Goal: Task Accomplishment & Management: Complete application form

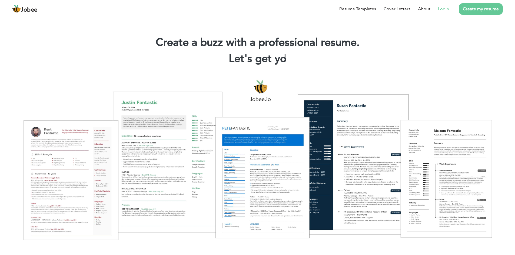
click at [444, 9] on link "Login" at bounding box center [443, 9] width 11 height 6
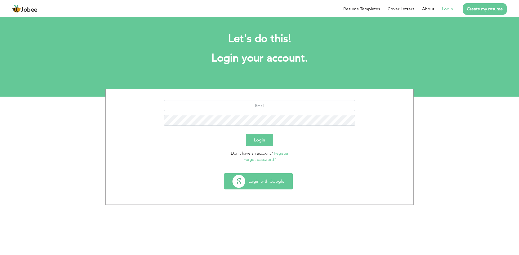
click at [259, 182] on button "Login with Google" at bounding box center [258, 182] width 68 height 16
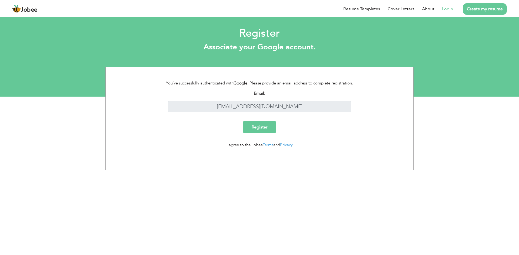
click at [258, 127] on input "Register" at bounding box center [259, 127] width 32 height 12
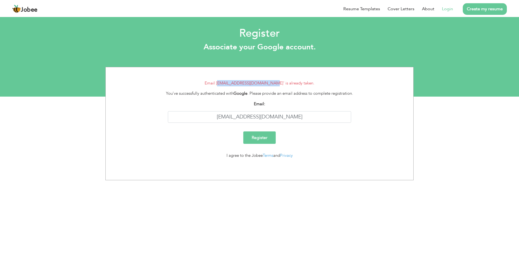
drag, startPoint x: 223, startPoint y: 84, endPoint x: 276, endPoint y: 82, distance: 53.3
click at [276, 82] on li "Email 'umairmughal4199@gmail.com' is already taken." at bounding box center [259, 83] width 299 height 6
copy li "[EMAIL_ADDRESS][DOMAIN_NAME]"
click at [449, 9] on link "Login" at bounding box center [447, 9] width 11 height 6
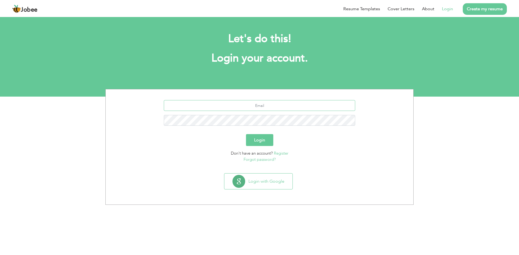
click at [254, 105] on input "text" at bounding box center [260, 105] width 192 height 11
paste input "[EMAIL_ADDRESS][DOMAIN_NAME]"
type input "[EMAIL_ADDRESS][DOMAIN_NAME]"
click at [262, 137] on button "Login" at bounding box center [259, 140] width 27 height 12
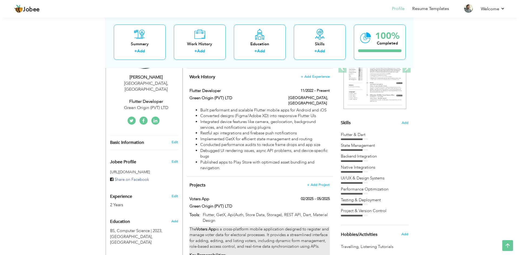
scroll to position [81, 0]
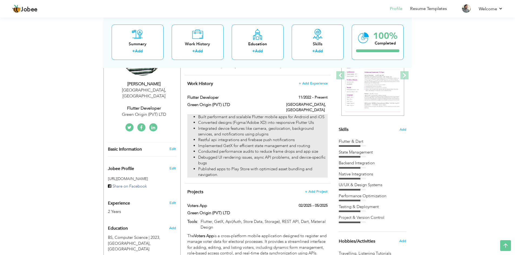
click at [222, 137] on li "Restful api integrations and firebase push notifications" at bounding box center [262, 140] width 129 height 6
type input "Flutter Developer"
type input "Green Origin (PVT) LTD"
type input "11/2022"
type input "[GEOGRAPHIC_DATA]"
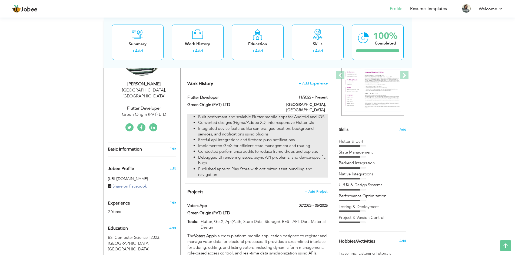
type input "[GEOGRAPHIC_DATA]"
checkbox input "true"
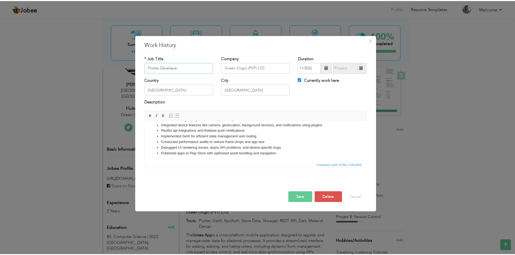
scroll to position [0, 0]
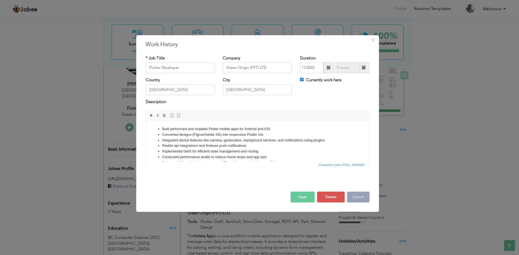
click at [357, 197] on button "Cancel" at bounding box center [358, 197] width 22 height 11
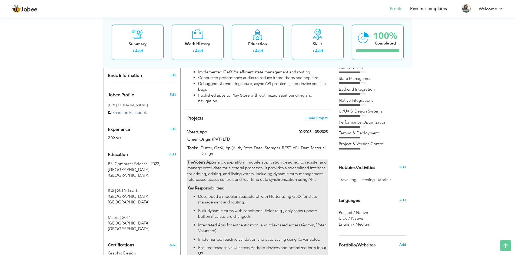
scroll to position [144, 0]
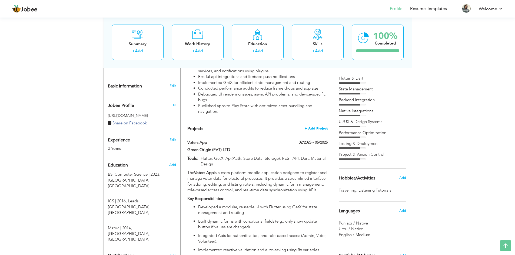
click at [315, 127] on span "+ Add Project" at bounding box center [316, 129] width 23 height 4
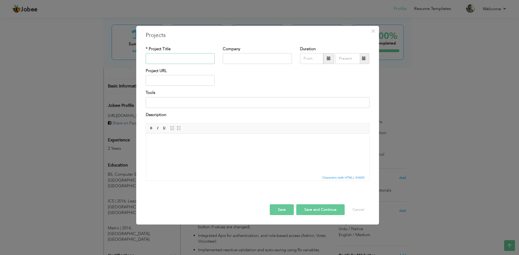
click at [161, 59] on input "text" at bounding box center [180, 58] width 69 height 11
type input "Masjid Timetable"
click at [235, 58] on input "text" at bounding box center [257, 58] width 69 height 11
type input "Green Origin (pvt) LTD"
click at [373, 31] on span "×" at bounding box center [373, 31] width 5 height 10
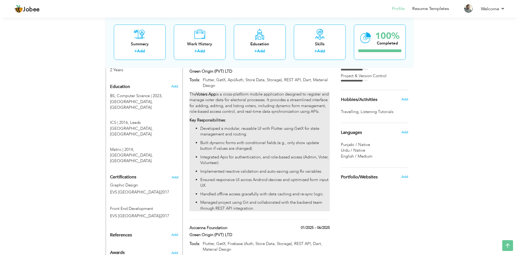
scroll to position [171, 0]
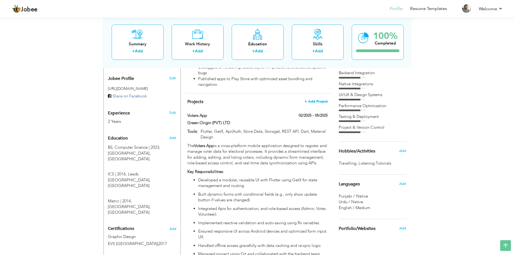
click at [317, 100] on span "+ Add Project" at bounding box center [316, 102] width 23 height 4
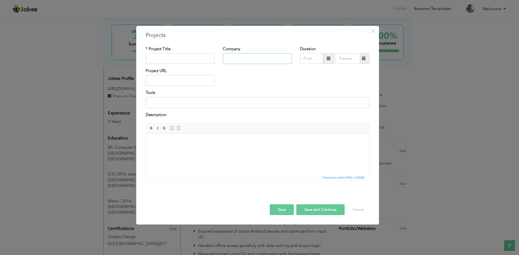
click at [225, 58] on input "text" at bounding box center [257, 58] width 69 height 11
type input "Green Origin (PVT) LTD"
click at [185, 58] on input "text" at bounding box center [180, 58] width 69 height 11
type input "Masjid Timetable"
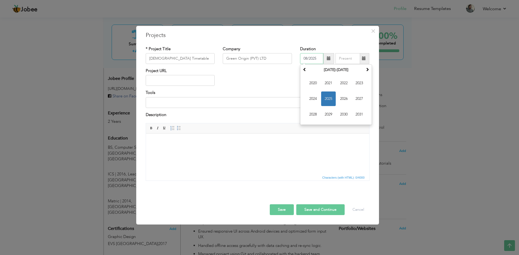
click at [308, 58] on input "08/2025" at bounding box center [311, 58] width 23 height 11
drag, startPoint x: 318, startPoint y: 59, endPoint x: 305, endPoint y: 63, distance: 13.9
click at [305, 63] on div "06/2025 August 2025 Su Mo Tu We Th Fr Sa 27 28 29 30 31 1 2 3 4 5 6 7 8 9 10 11…" at bounding box center [334, 58] width 69 height 11
type input "06/2025"
type input "08/2025"
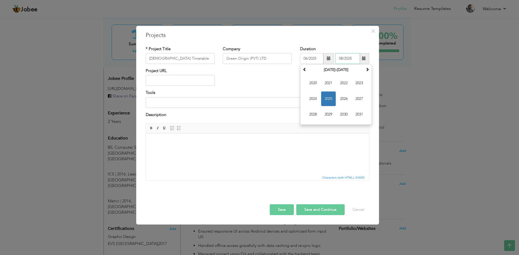
click at [346, 58] on input "08/2025" at bounding box center [347, 58] width 25 height 11
click at [318, 82] on div "Project URL" at bounding box center [258, 79] width 232 height 22
click at [168, 102] on input at bounding box center [258, 102] width 224 height 11
type input "Flutter, GetX, Api(Auth, Store Data, Storage), REST API, Dart, Material Design"
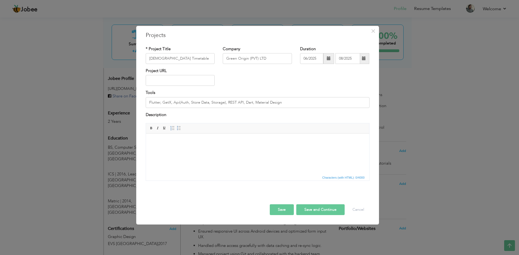
click at [174, 148] on html at bounding box center [257, 142] width 223 height 16
click at [152, 141] on body at bounding box center [257, 142] width 212 height 6
click at [173, 150] on html at bounding box center [257, 142] width 223 height 16
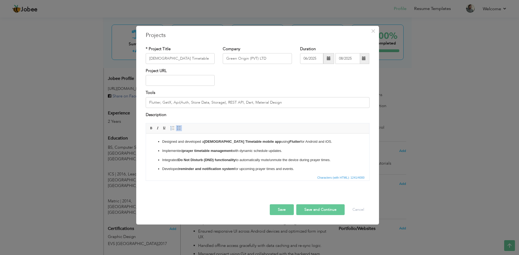
scroll to position [58, 0]
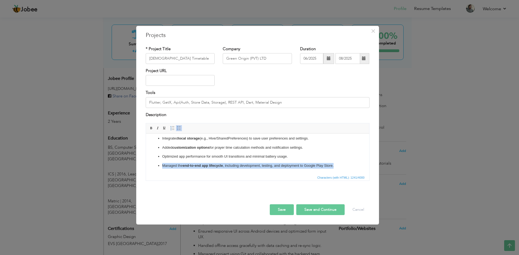
drag, startPoint x: 335, startPoint y: 165, endPoint x: 158, endPoint y: 165, distance: 176.2
click at [162, 165] on li "Managed the end-to-end app lifecycle , including development, testing, and depl…" at bounding box center [257, 166] width 191 height 6
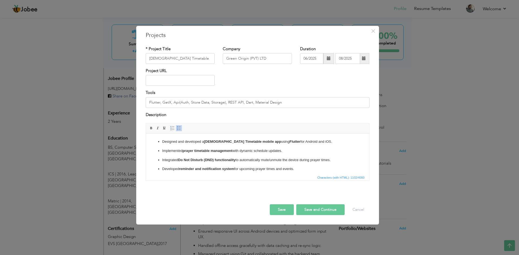
scroll to position [49, 0]
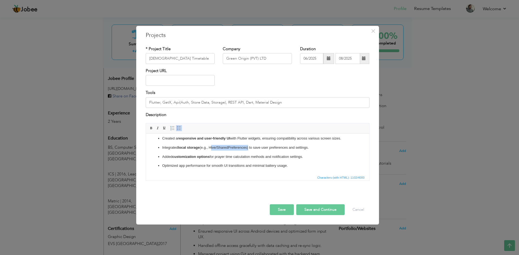
drag, startPoint x: 248, startPoint y: 148, endPoint x: 211, endPoint y: 148, distance: 37.6
click at [211, 148] on p "Integrated local storage (e.g., Hive/SharedPreferences) to save user preference…" at bounding box center [257, 148] width 191 height 6
click at [286, 210] on button "Save" at bounding box center [282, 210] width 24 height 11
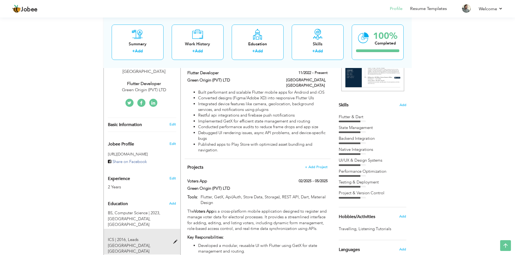
scroll to position [98, 0]
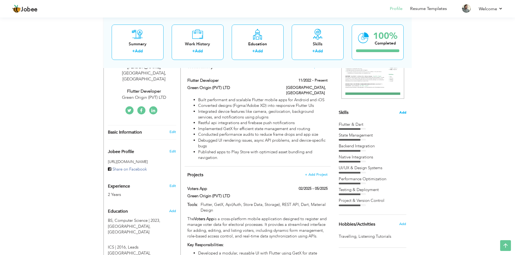
click at [403, 112] on span "Add" at bounding box center [402, 112] width 7 height 5
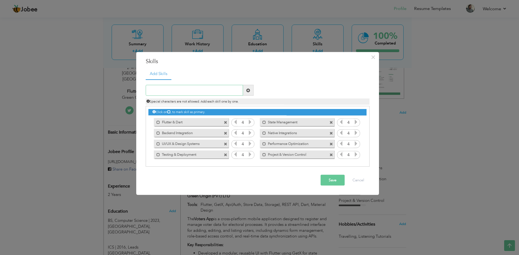
click at [179, 91] on input "text" at bounding box center [194, 90] width 97 height 11
type input "Firebase"
click at [247, 88] on span at bounding box center [248, 90] width 4 height 4
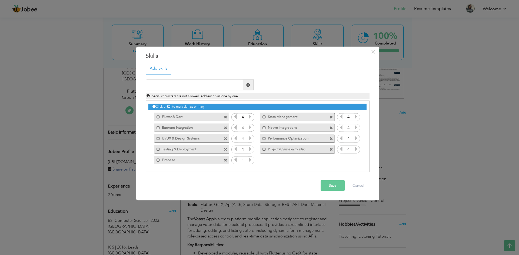
click at [249, 161] on icon at bounding box center [250, 160] width 5 height 5
click at [164, 85] on input "text" at bounding box center [194, 85] width 97 height 11
type input "Local Notifications"
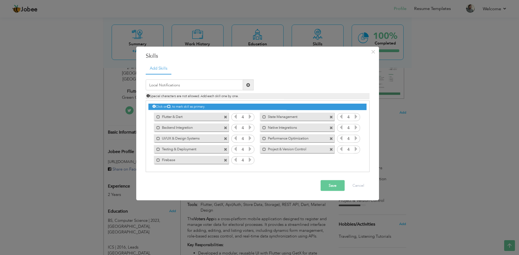
click at [332, 183] on button "Save" at bounding box center [332, 186] width 24 height 11
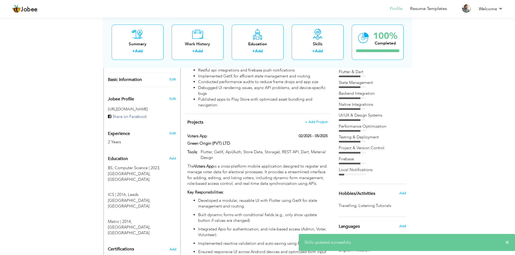
scroll to position [152, 0]
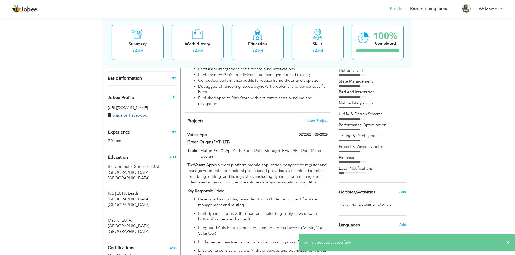
click at [356, 169] on div "Local Notifications" at bounding box center [373, 169] width 68 height 6
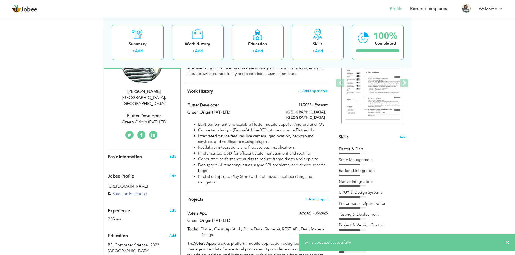
scroll to position [71, 0]
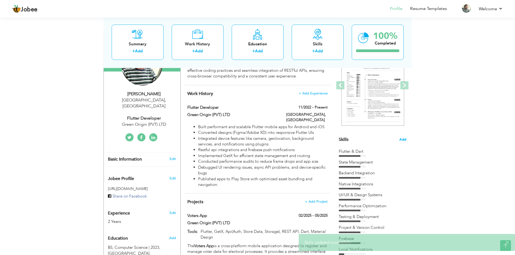
click at [403, 140] on span "Add" at bounding box center [402, 139] width 7 height 5
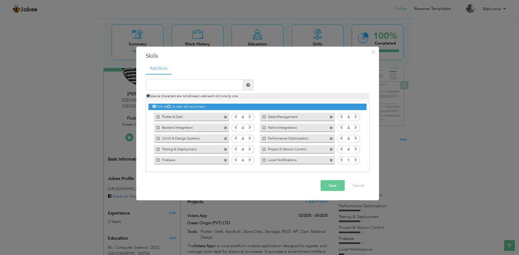
click at [356, 160] on icon at bounding box center [355, 160] width 5 height 5
click at [356, 162] on icon at bounding box center [355, 160] width 5 height 5
click at [356, 161] on icon at bounding box center [355, 160] width 5 height 5
click at [332, 185] on button "Save" at bounding box center [332, 186] width 24 height 11
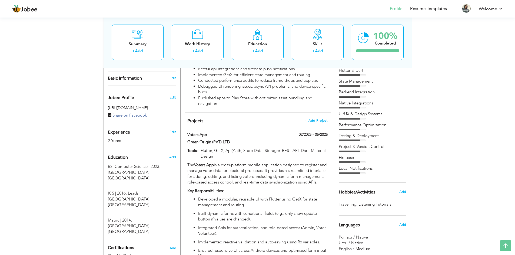
scroll to position [125, 0]
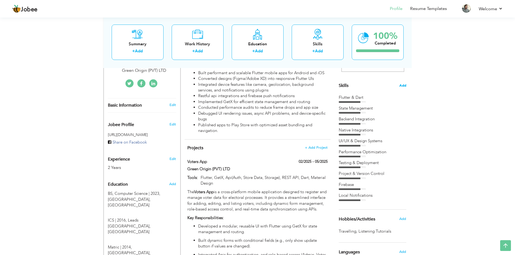
click at [402, 85] on span "Add" at bounding box center [402, 85] width 7 height 5
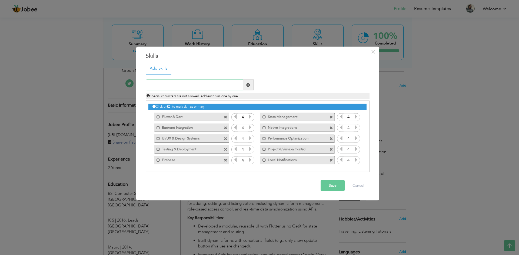
click at [173, 85] on input "text" at bounding box center [194, 85] width 97 height 11
type input "Rest Api Integration"
click at [246, 85] on span at bounding box center [248, 85] width 11 height 11
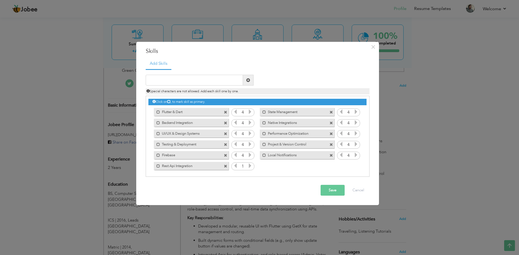
click at [251, 166] on icon at bounding box center [250, 165] width 5 height 5
click at [236, 165] on icon at bounding box center [235, 165] width 5 height 5
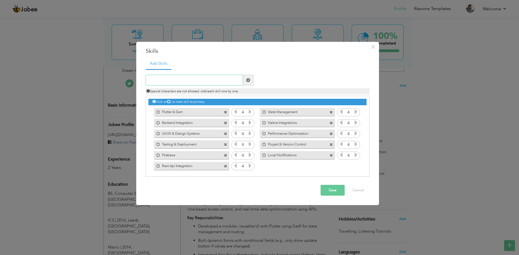
click at [203, 80] on input "text" at bounding box center [194, 80] width 97 height 11
click at [170, 165] on label "Rest Api Integration" at bounding box center [187, 165] width 55 height 7
click at [170, 165] on label "Rest Api Integration" at bounding box center [188, 165] width 54 height 7
click at [170, 165] on label "Rest Api Integration" at bounding box center [187, 165] width 55 height 7
click at [180, 166] on label "Rest Api Integration" at bounding box center [188, 165] width 54 height 7
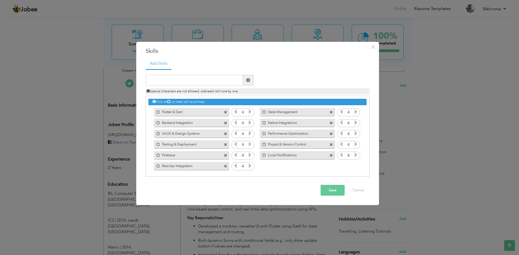
click at [194, 165] on label "Rest Api Integration" at bounding box center [187, 165] width 55 height 7
click at [194, 165] on label "Rest Api Integration" at bounding box center [188, 165] width 54 height 7
click at [224, 165] on span at bounding box center [226, 167] width 4 height 4
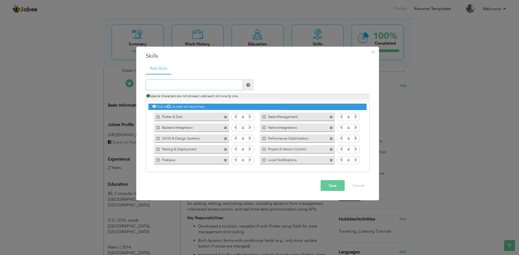
click at [168, 84] on input "text" at bounding box center [194, 85] width 97 height 11
type input "Rest & Restful Api Integration"
click at [331, 188] on button "Save" at bounding box center [332, 186] width 24 height 11
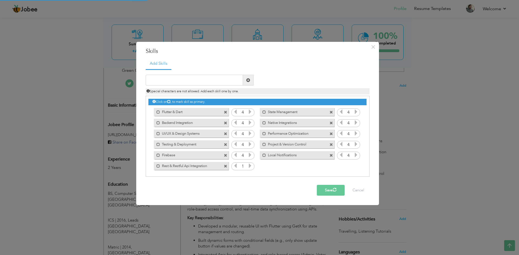
click at [248, 165] on icon at bounding box center [250, 165] width 5 height 5
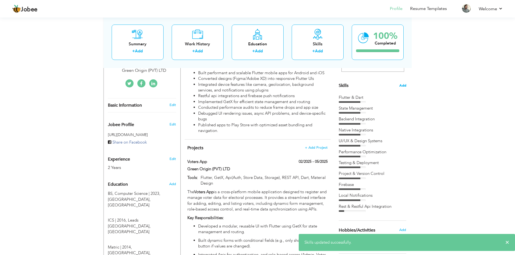
click at [404, 86] on span "Add" at bounding box center [402, 85] width 7 height 5
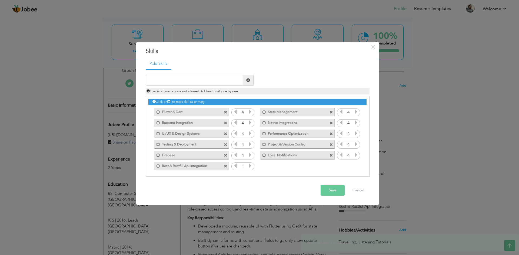
click at [250, 165] on icon at bounding box center [250, 165] width 5 height 5
click at [334, 190] on button "Save" at bounding box center [332, 190] width 24 height 11
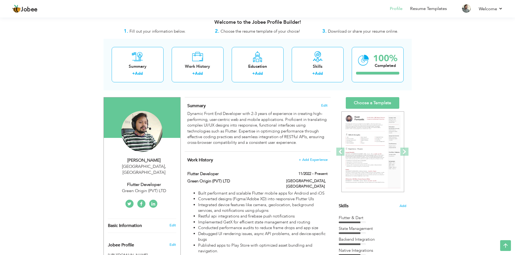
scroll to position [0, 0]
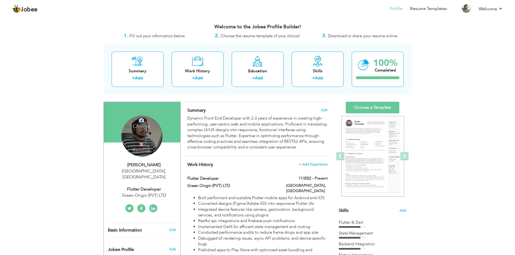
click at [141, 145] on icon at bounding box center [141, 144] width 5 height 5
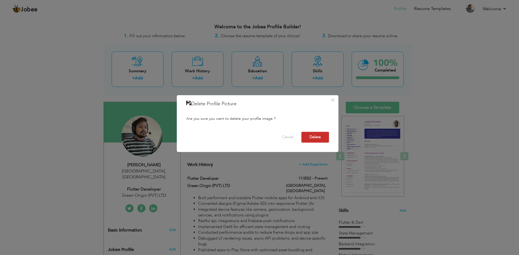
click at [315, 138] on button "Delete" at bounding box center [315, 137] width 28 height 11
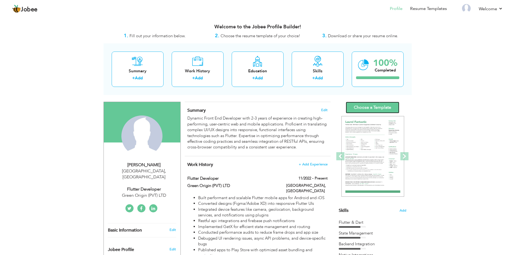
click at [372, 108] on link "Choose a Template" at bounding box center [373, 108] width 54 height 12
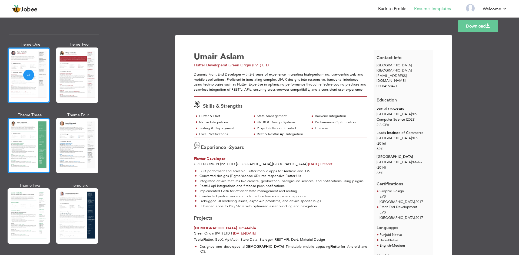
scroll to position [54, 0]
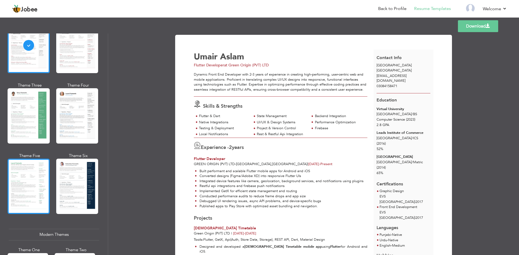
click at [22, 183] on div at bounding box center [29, 186] width 42 height 55
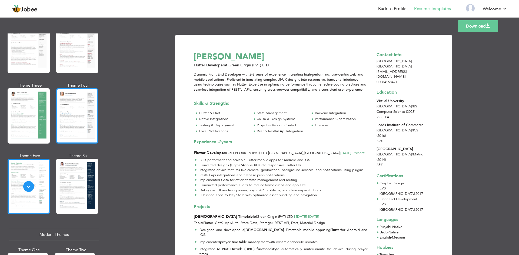
click at [70, 109] on div at bounding box center [77, 115] width 42 height 55
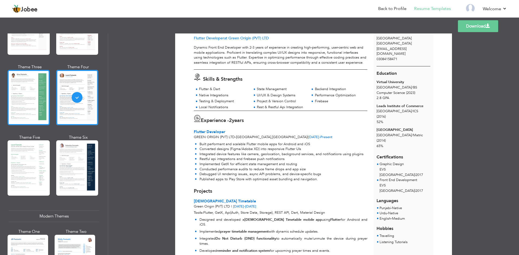
scroll to position [108, 0]
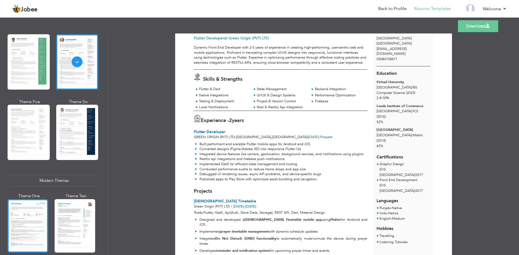
click at [29, 222] on div at bounding box center [28, 226] width 41 height 54
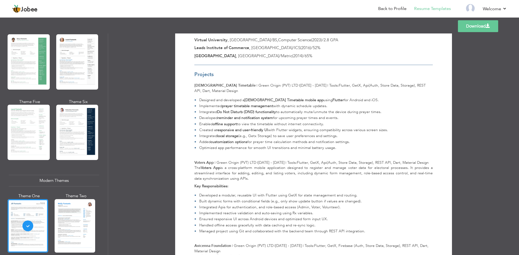
scroll to position [199, 0]
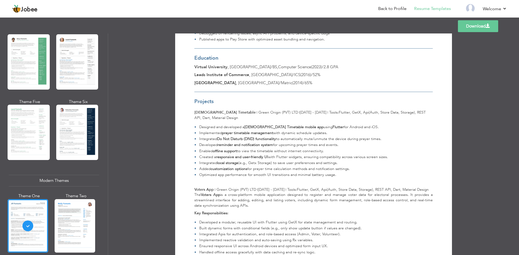
click at [480, 28] on link "Download" at bounding box center [478, 26] width 40 height 12
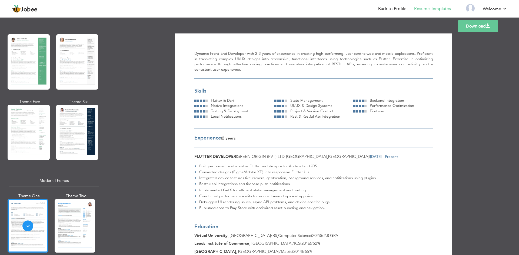
scroll to position [0, 0]
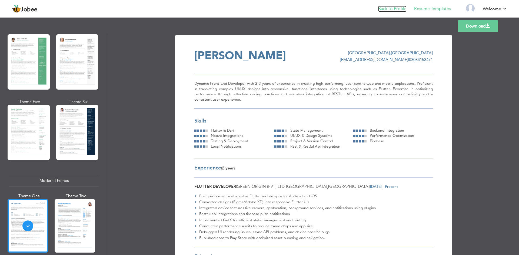
click at [394, 8] on link "Back to Profile" at bounding box center [392, 9] width 28 height 6
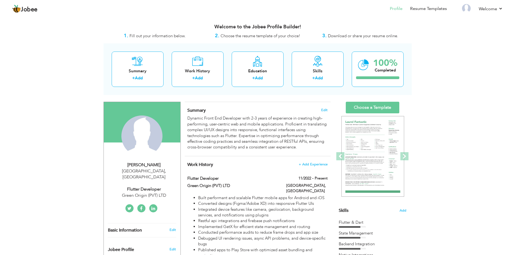
click at [325, 109] on span "Edit" at bounding box center [324, 110] width 6 height 4
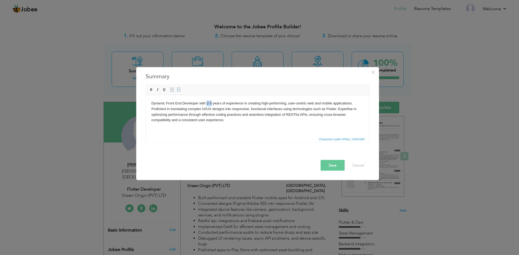
drag, startPoint x: 211, startPoint y: 103, endPoint x: 207, endPoint y: 103, distance: 3.6
click at [207, 103] on body "Dynamic Front End Developer with 2-3 years of experience in creating high-perfo…" at bounding box center [257, 112] width 212 height 22
click at [335, 109] on body "Dynamic Front End Developer with 3+ years of experience in creating high-perfor…" at bounding box center [257, 112] width 212 height 22
click at [334, 165] on button "Save" at bounding box center [332, 165] width 24 height 11
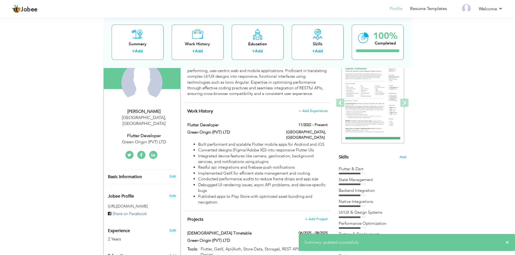
scroll to position [54, 0]
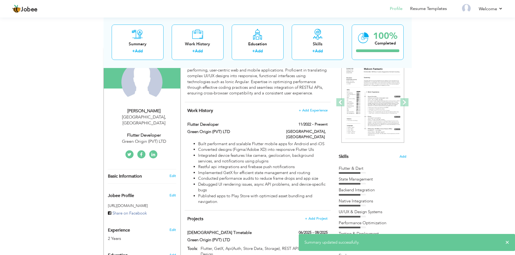
click at [143, 132] on div "Flutter Developer" at bounding box center [144, 135] width 72 height 6
type input "Umair"
type input "Aslam"
type input "03084158471"
select select "number:166"
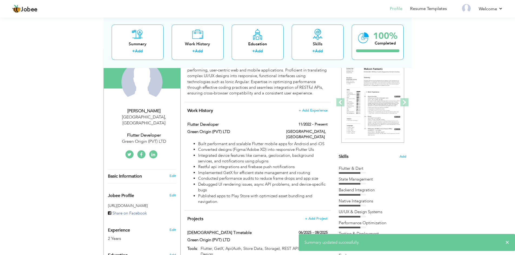
type input "[GEOGRAPHIC_DATA]"
select select "number:4"
type input "Green Origin (PVT) LTD"
type input "Flutter Developer"
type input "https://www.linkedin.com/in/umair-mughal-5b77b216b/"
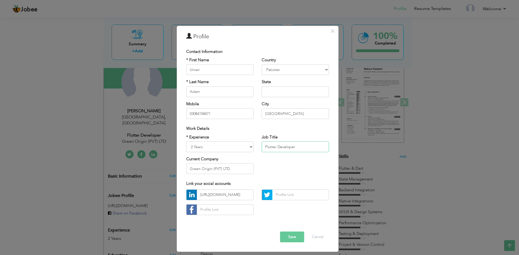
drag, startPoint x: 301, startPoint y: 149, endPoint x: 265, endPoint y: 147, distance: 36.2
click at [265, 147] on input "Flutter Developer" at bounding box center [295, 147] width 67 height 11
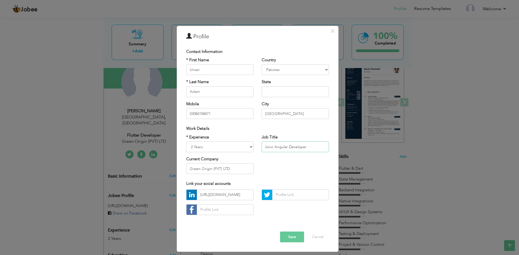
type input "Ionic Angular Developer"
click at [273, 160] on div "* Experience Entry Level Less than 1 Year 1 Year 2 Years 3 Years 4 Years 5 Year…" at bounding box center [257, 157] width 151 height 44
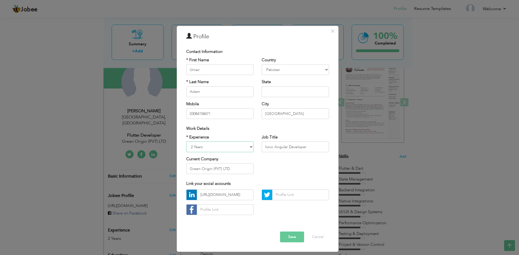
click at [227, 146] on select "Entry Level Less than 1 Year 1 Year 2 Years 3 Years 4 Years 5 Years 6 Years 7 Y…" at bounding box center [219, 147] width 67 height 11
click at [186, 142] on select "Entry Level Less than 1 Year 1 Year 2 Years 3 Years 4 Years 5 Years 6 Years 7 Y…" at bounding box center [219, 147] width 67 height 11
click at [202, 147] on select "Entry Level Less than 1 Year 1 Year 2 Years 3 Years 4 Years 5 Years 6 Years 7 Y…" at bounding box center [219, 147] width 67 height 11
select select "number:6"
click at [186, 142] on select "Entry Level Less than 1 Year 1 Year 2 Years 3 Years 4 Years 5 Years 6 Years 7 Y…" at bounding box center [219, 147] width 67 height 11
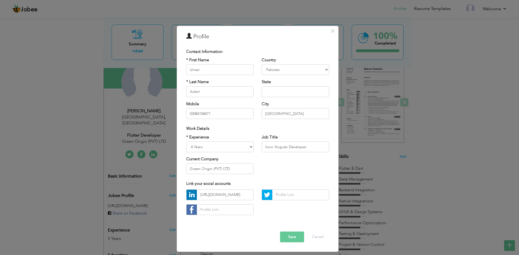
click at [292, 236] on button "Save" at bounding box center [292, 237] width 24 height 11
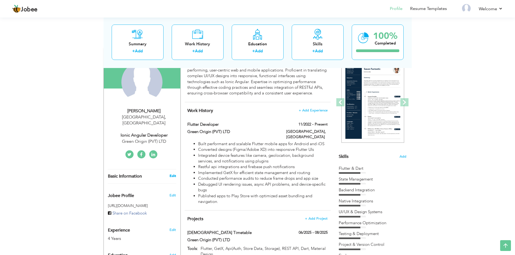
click at [172, 174] on link "Edit" at bounding box center [172, 176] width 6 height 5
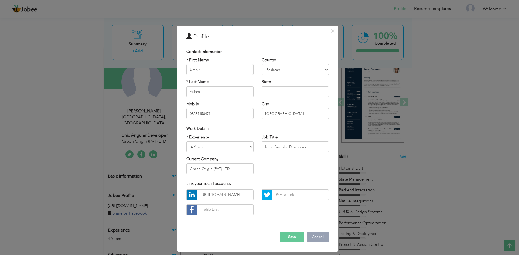
click at [315, 237] on button "Cancel" at bounding box center [317, 237] width 22 height 11
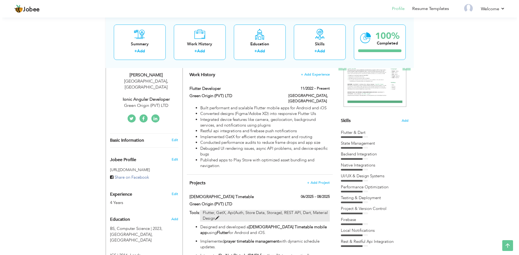
scroll to position [81, 0]
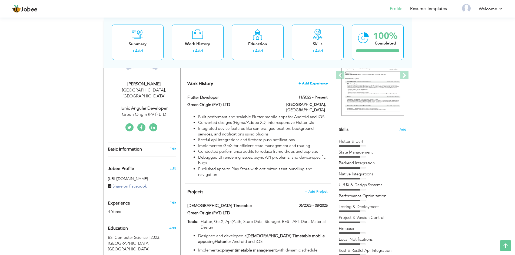
click at [310, 83] on span "+ Add Experience" at bounding box center [312, 84] width 29 height 4
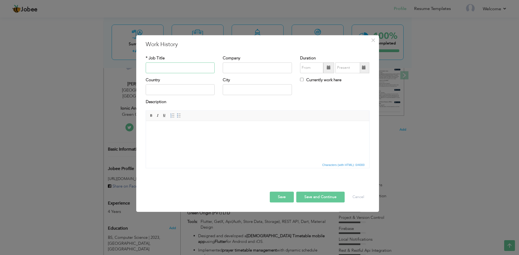
click at [159, 68] on input "text" at bounding box center [180, 67] width 69 height 11
click at [156, 67] on input "Ionic Developer" at bounding box center [180, 67] width 69 height 11
type input "I"
type input "Ionic Angular Developer"
click at [245, 67] on input "text" at bounding box center [257, 67] width 69 height 11
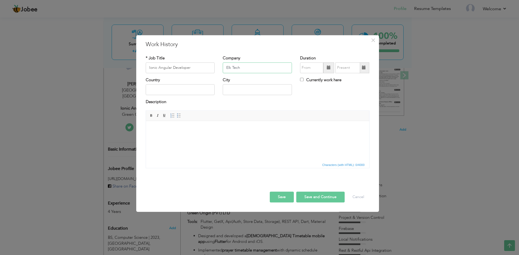
type input "Elk Tech"
click at [311, 68] on input "08/2025" at bounding box center [311, 67] width 23 height 11
click at [313, 91] on span "2020" at bounding box center [313, 92] width 15 height 15
click at [314, 92] on span "Jan" at bounding box center [313, 92] width 15 height 15
type input "01/2020"
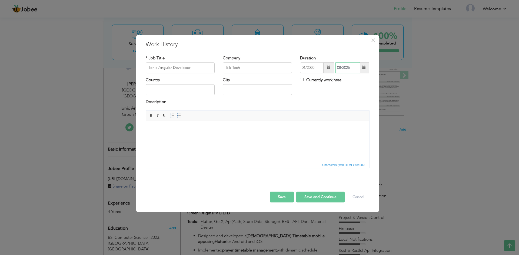
click at [348, 67] on input "08/2025" at bounding box center [347, 67] width 25 height 11
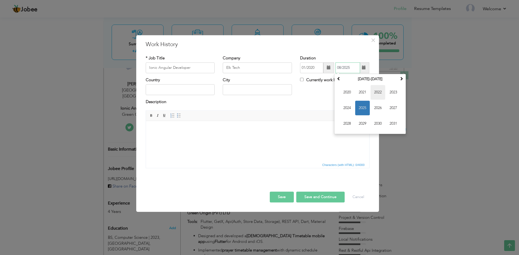
click at [378, 95] on span "2022" at bounding box center [377, 92] width 15 height 15
click at [378, 122] on span "Nov" at bounding box center [377, 123] width 15 height 15
type input "11/2022"
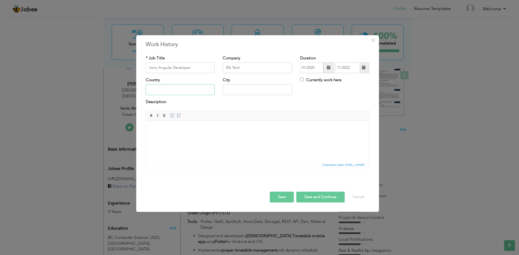
click at [168, 90] on input "text" at bounding box center [180, 90] width 69 height 11
type input "[GEOGRAPHIC_DATA]"
click at [177, 131] on body at bounding box center [257, 129] width 212 height 6
click at [179, 137] on html at bounding box center [257, 129] width 223 height 16
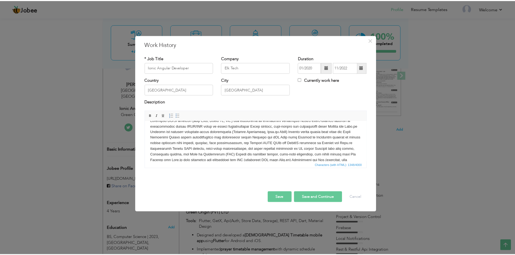
scroll to position [0, 0]
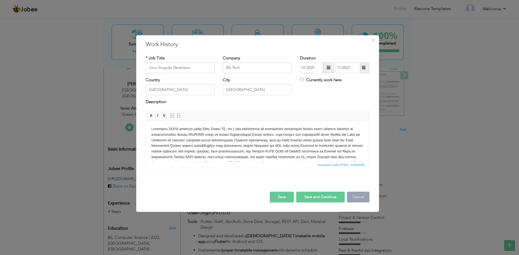
click at [360, 197] on button "Cancel" at bounding box center [358, 197] width 22 height 11
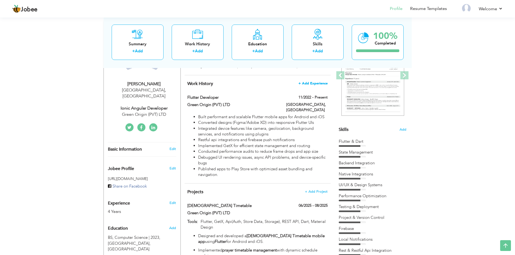
click at [310, 83] on span "+ Add Experience" at bounding box center [312, 84] width 29 height 4
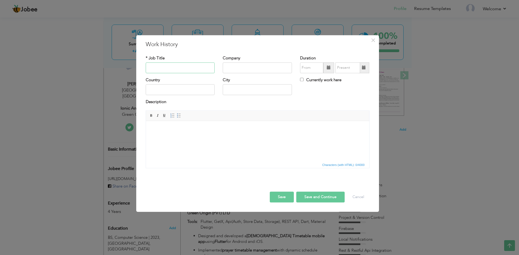
click at [170, 68] on input "text" at bounding box center [180, 67] width 69 height 11
type input "Ionic Angular Developer"
click at [235, 67] on input "text" at bounding box center [257, 67] width 69 height 11
type input "Elk Tech"
click at [306, 69] on input "text" at bounding box center [311, 67] width 23 height 11
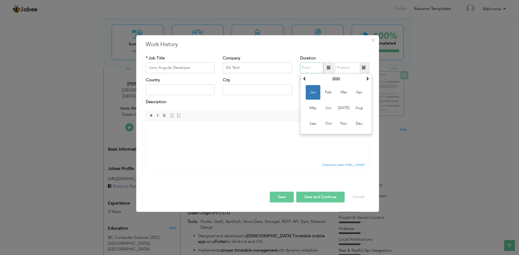
click at [312, 92] on span "Jan" at bounding box center [313, 92] width 15 height 15
type input "01/2020"
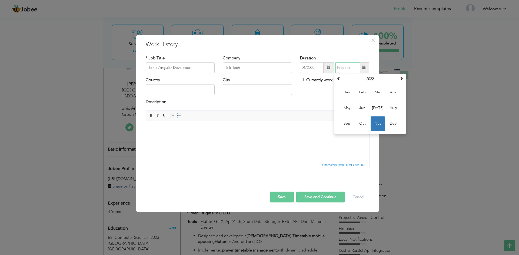
click at [348, 68] on input "text" at bounding box center [347, 67] width 25 height 11
click at [378, 121] on span "Nov" at bounding box center [377, 123] width 15 height 15
type input "11/2022"
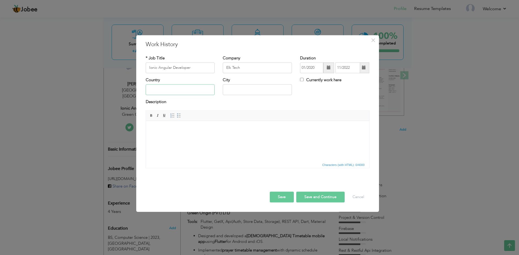
click at [164, 90] on input "text" at bounding box center [180, 90] width 69 height 11
type input "[GEOGRAPHIC_DATA]"
click at [181, 127] on body at bounding box center [257, 129] width 212 height 6
click at [179, 116] on span at bounding box center [179, 115] width 4 height 4
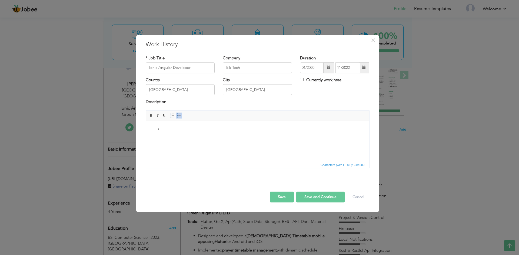
paste body
click at [186, 136] on li at bounding box center [257, 135] width 191 height 6
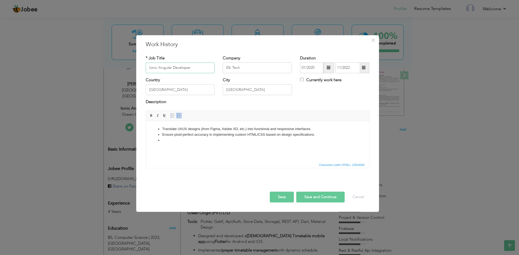
click at [168, 68] on input "Ionic Angular Developer" at bounding box center [180, 67] width 69 height 11
drag, startPoint x: 171, startPoint y: 68, endPoint x: 145, endPoint y: 66, distance: 26.0
click at [146, 66] on input "Ionic Angular Developer" at bounding box center [180, 67] width 69 height 11
type input "Front End Developer"
click at [163, 141] on li at bounding box center [257, 141] width 191 height 6
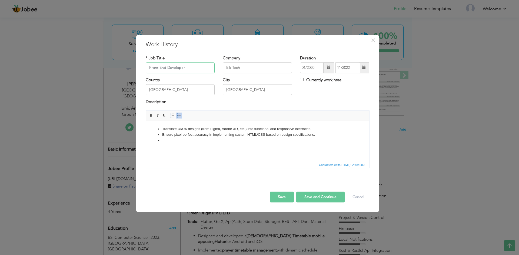
drag, startPoint x: 165, startPoint y: 68, endPoint x: 148, endPoint y: 67, distance: 17.3
click at [148, 67] on input "Front End Developer" at bounding box center [180, 67] width 69 height 11
click at [174, 141] on li at bounding box center [257, 141] width 191 height 6
click at [240, 141] on li "Build dynamic, data-driven web applications using Angular." at bounding box center [257, 141] width 191 height 6
click at [211, 139] on li "Build dynamic, data-driven web applications using Angular." at bounding box center [257, 141] width 191 height 6
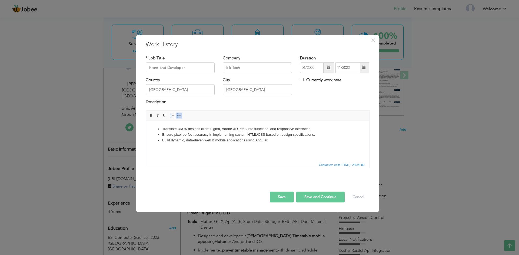
drag, startPoint x: 254, startPoint y: 140, endPoint x: 336, endPoint y: 159, distance: 84.4
click at [255, 140] on li "Build dynamic, data-driven web & mobile applications using Angular." at bounding box center [257, 141] width 191 height 6
click at [283, 139] on li "Build dynamic, data-driven web & mobile applications using Ionic & Angular." at bounding box center [257, 141] width 191 height 6
click at [279, 198] on button "Save" at bounding box center [282, 197] width 24 height 11
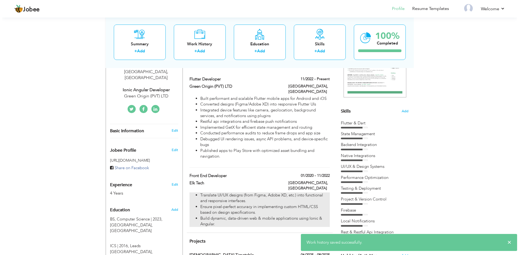
scroll to position [108, 0]
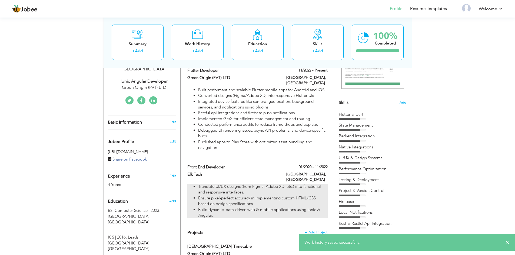
click at [251, 184] on li "Translate UI/UX designs (from Figma, Adobe XD, etc.) into functional and respon…" at bounding box center [262, 190] width 129 height 12
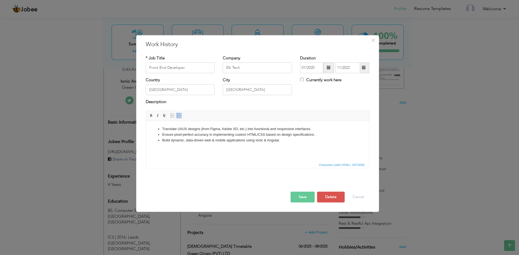
click at [282, 141] on li "Build dynamic, data-driven web & mobile applications using Ionic & Angular." at bounding box center [257, 141] width 191 height 6
click at [177, 147] on html "Translate UI/UX designs (from Figma, Adobe XD, etc.) into functional and respon…" at bounding box center [257, 135] width 223 height 28
click at [296, 140] on li "Build dynamic, data-driven web & mobile applications using Ionic & Angular." at bounding box center [257, 141] width 191 height 6
click at [302, 145] on li "Develop and optimize component-based architecture (Angular Components, Next.js …" at bounding box center [257, 146] width 191 height 6
click at [282, 145] on li "Develop and optimize component-based architecture (Angular Components )." at bounding box center [257, 146] width 191 height 6
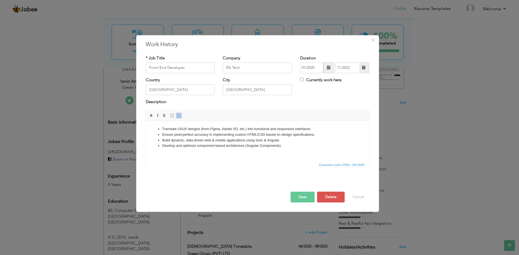
click at [316, 135] on li "Ensure pixel-perfect accuracy in implementing custom HTML/CSS based on design s…" at bounding box center [257, 135] width 191 height 6
click at [283, 151] on li "Develop and optimize component-based architecture (Angular Components )." at bounding box center [257, 152] width 191 height 6
click at [282, 151] on li "Develop and optimize component-based architecture (Angular Components )." at bounding box center [257, 152] width 191 height 6
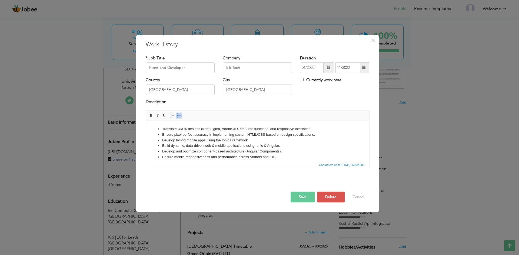
scroll to position [3, 0]
click at [215, 159] on li at bounding box center [257, 160] width 191 height 6
click at [196, 159] on li "Work with Cordova or Capacitor plugins to access native features like camera, s…" at bounding box center [257, 160] width 191 height 6
click at [333, 159] on li "Work with Cordova & Capacitor plugins to access native features like camera, st…" at bounding box center [257, 160] width 191 height 6
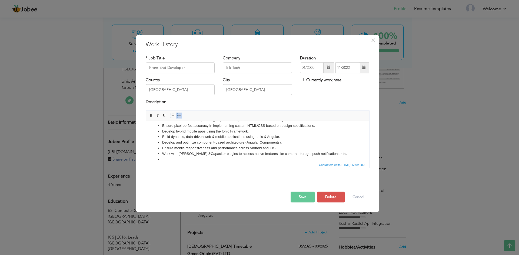
click at [171, 160] on li at bounding box center [257, 160] width 191 height 6
drag, startPoint x: 217, startPoint y: 159, endPoint x: 387, endPoint y: 284, distance: 210.7
click at [217, 159] on li "Consume REST APIs and GraphQL endpoints in Angular and Next.js applications" at bounding box center [257, 160] width 191 height 6
click at [258, 159] on li "Consume REST APIs endpoints in Ionic Angular applications." at bounding box center [257, 160] width 191 height 6
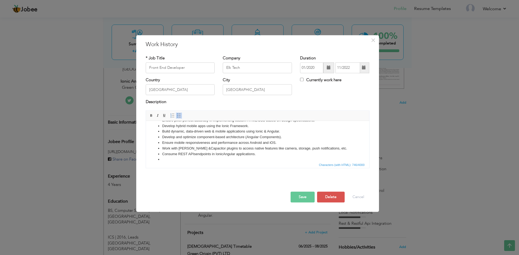
click at [167, 159] on li at bounding box center [257, 160] width 191 height 6
click at [311, 159] on li "Handle HTTP methods, token-based authentication, and error handling gracefully …" at bounding box center [257, 160] width 191 height 6
click at [208, 160] on li "Optimize page load speed." at bounding box center [257, 160] width 191 height 6
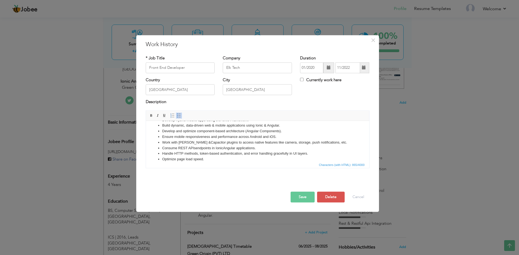
scroll to position [26, 0]
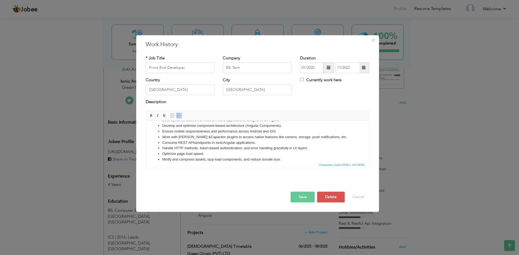
click at [286, 160] on li "Minify and compress assets, lazy-load components, and reduce bundle size." at bounding box center [257, 160] width 191 height 6
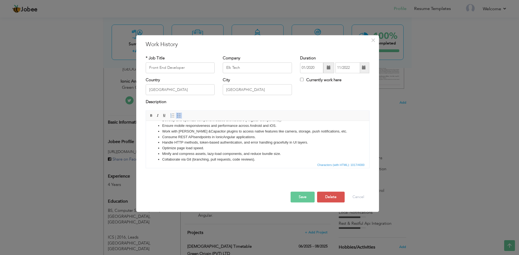
click at [262, 160] on li "Collaborate via Git (branching, pull requests, code reviews)." at bounding box center [257, 160] width 191 height 6
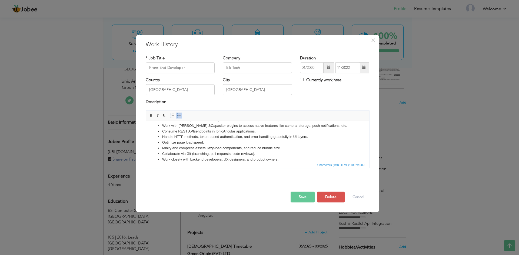
click at [284, 159] on li "Work closely with backend developers, UX designers, and product owners." at bounding box center [257, 160] width 191 height 6
click at [288, 159] on li "Participate in sprint planning, stand-ups, and design reviews in Agile teams." at bounding box center [257, 160] width 191 height 6
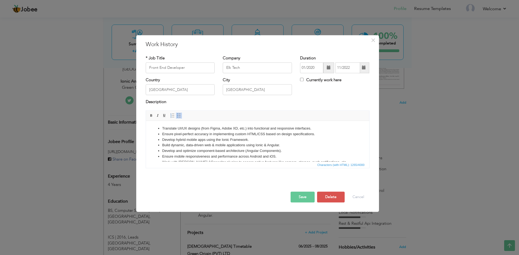
scroll to position [55, 0]
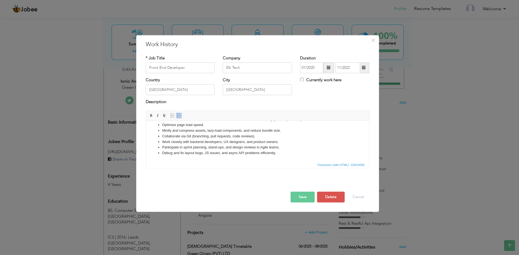
click at [302, 195] on button "Save" at bounding box center [302, 197] width 24 height 11
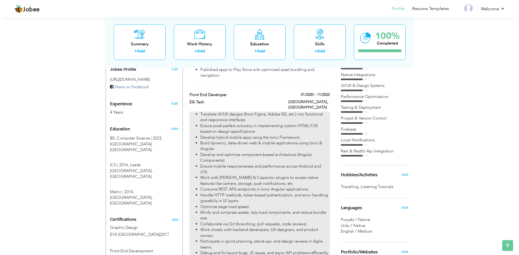
scroll to position [189, 0]
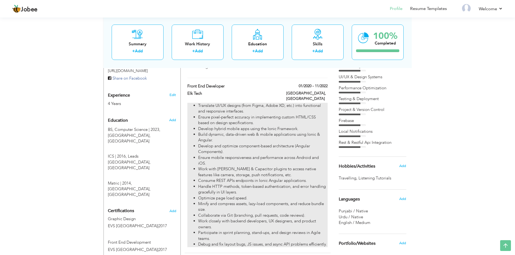
click at [258, 155] on li "Ensure mobile responsiveness and performance across Android and iOS." at bounding box center [262, 161] width 129 height 12
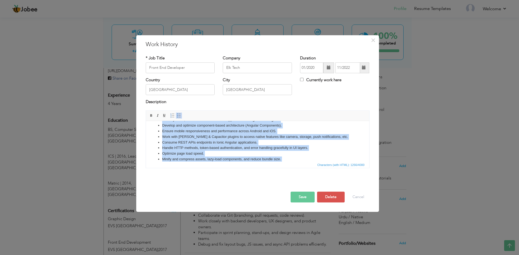
scroll to position [55, 0]
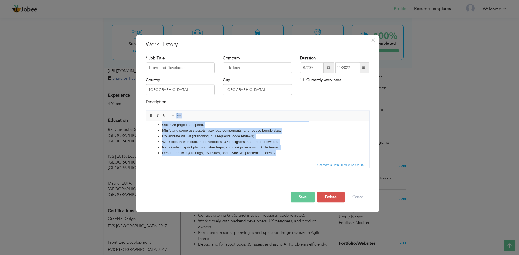
drag, startPoint x: 159, startPoint y: 127, endPoint x: 278, endPoint y: 156, distance: 122.0
click at [278, 156] on ul "Translate UI/UX designs (from Figma, Adobe XD, etc.) into functional and respon…" at bounding box center [257, 114] width 212 height 84
copy ul "Translate UI/UX designs (from Figma, Adobe XD, etc.) into functional and respon…"
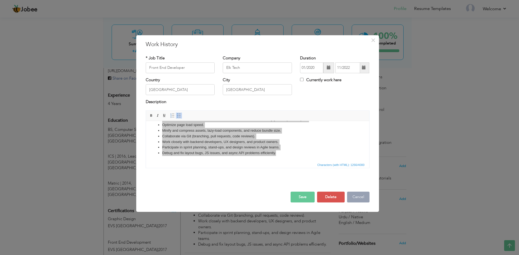
click at [355, 196] on button "Cancel" at bounding box center [358, 197] width 22 height 11
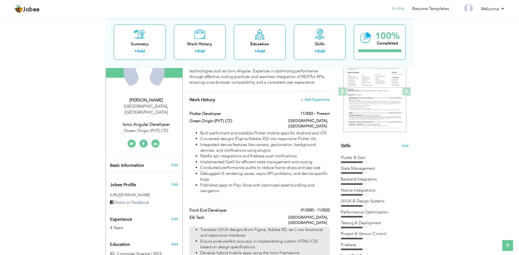
scroll to position [54, 0]
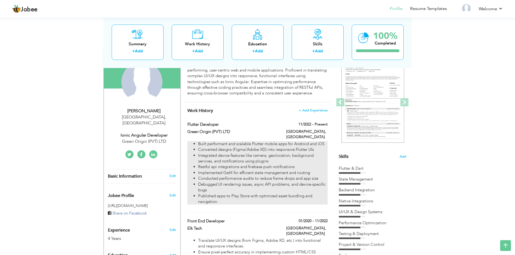
click at [243, 153] on li "Integrated device features like camera, geolocation, background services, and n…" at bounding box center [262, 159] width 129 height 12
type input "Flutter Developer"
type input "Green Origin (PVT) LTD"
type input "11/2022"
checkbox input "true"
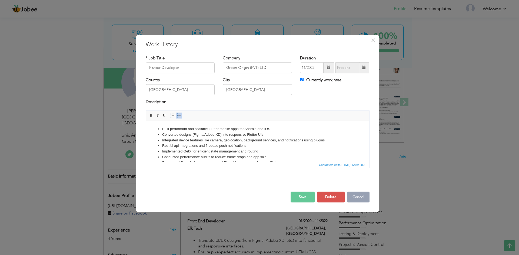
click at [361, 196] on button "Cancel" at bounding box center [358, 197] width 22 height 11
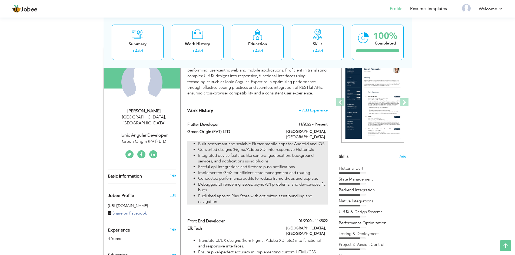
click at [241, 164] on li "Restful api integrations and firebase push notifications" at bounding box center [262, 167] width 129 height 6
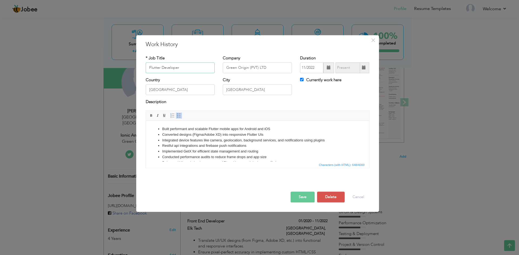
drag, startPoint x: 180, startPoint y: 67, endPoint x: 141, endPoint y: 67, distance: 38.4
click at [142, 67] on div "* Job Title Flutter Developer" at bounding box center [180, 66] width 77 height 22
type input "H"
type input "Ionic Angular Developer"
drag, startPoint x: 162, startPoint y: 128, endPoint x: 277, endPoint y: 128, distance: 115.1
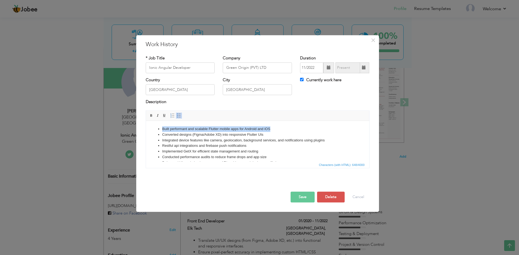
click at [277, 128] on li "Built performant and scalable Flutter mobile apps for Android and iOS" at bounding box center [257, 129] width 191 height 6
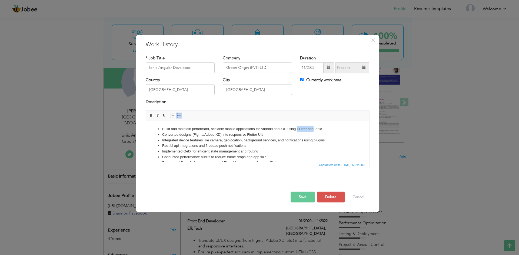
drag, startPoint x: 313, startPoint y: 129, endPoint x: 296, endPoint y: 129, distance: 16.5
click at [296, 129] on li "Build and maintain performant, scalable mobile applications for Android and iOS…" at bounding box center [257, 129] width 191 height 6
click at [305, 131] on li "Build and maintain performant, scalable mobile applications for Android and iOS…" at bounding box center [257, 129] width 191 height 6
click at [304, 128] on li "Build and maintain performant, scalable mobile applications for Android and iOS…" at bounding box center [257, 129] width 191 height 6
drag, startPoint x: 162, startPoint y: 135, endPoint x: 266, endPoint y: 133, distance: 104.1
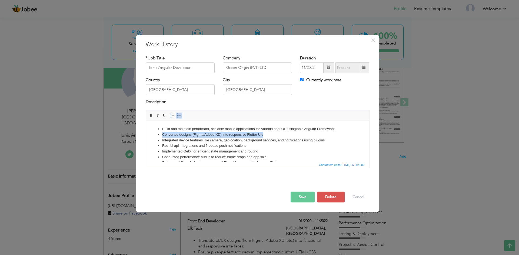
click at [266, 133] on li "Converted designs (Figma/Adobe XD) into responsive Flutter UIs" at bounding box center [257, 135] width 191 height 6
drag, startPoint x: 207, startPoint y: 134, endPoint x: 169, endPoint y: 135, distance: 38.6
click at [169, 135] on li "Use Flutter’s widget tree and Ionic’s Angular/HTML/CSS structure to deliver con…" at bounding box center [257, 135] width 191 height 6
click at [178, 135] on li "Use Ionic’s Angular/HTML/CSS structure to deliver consistent cross-platform UI/…" at bounding box center [257, 135] width 191 height 6
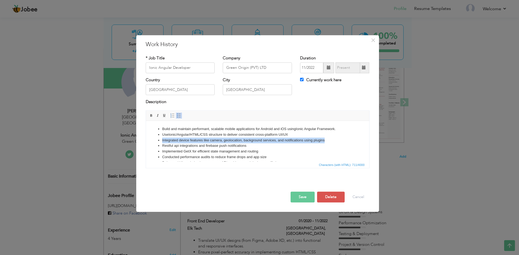
drag, startPoint x: 161, startPoint y: 141, endPoint x: 323, endPoint y: 140, distance: 162.1
click at [323, 140] on ul "Build and maintain performant, scalable mobile applications for Android and iOS…" at bounding box center [257, 148] width 212 height 45
click at [326, 140] on li "Integrated device features like camera, geolocation, background services, and n…" at bounding box center [257, 141] width 191 height 6
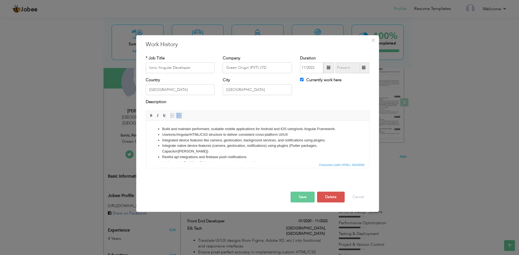
click at [302, 140] on li "Integrated device features like camera, geolocation, background services, and n…" at bounding box center [257, 141] width 191 height 6
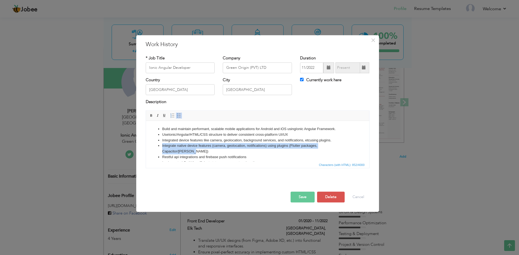
drag, startPoint x: 349, startPoint y: 145, endPoint x: 161, endPoint y: 144, distance: 187.8
click at [161, 144] on ul "Build and maintain performant, scalable mobile applications for Android and iOS…" at bounding box center [257, 154] width 212 height 56
click at [278, 146] on li "Integrate native device features (camera, geolocation, notifications) using plu…" at bounding box center [257, 148] width 191 height 11
drag, startPoint x: 318, startPoint y: 146, endPoint x: 346, endPoint y: 145, distance: 28.9
click at [346, 145] on li "Integrate native device features (camera, geolocation, notifications) using plu…" at bounding box center [257, 148] width 191 height 11
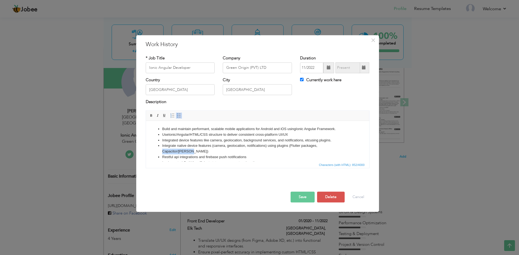
copy li "Capacitor/Cordova"
drag, startPoint x: 320, startPoint y: 140, endPoint x: 331, endPoint y: 140, distance: 11.1
click at [331, 140] on li "Integrated device features like camera, geolocation, background services, and n…" at bounding box center [257, 141] width 191 height 6
click at [318, 140] on li "Integrated device features like camera, geolocation, background services, and n…" at bounding box center [257, 141] width 191 height 6
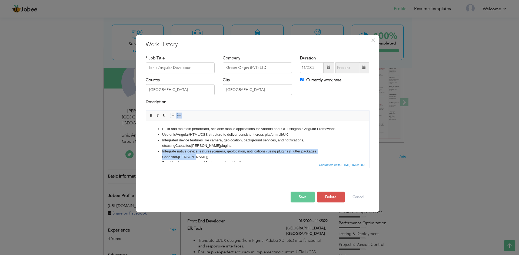
drag, startPoint x: 161, startPoint y: 151, endPoint x: 350, endPoint y: 150, distance: 188.4
click at [350, 150] on ul "Build and maintain performant, scalable mobile applications for Android and iOS…" at bounding box center [257, 157] width 212 height 62
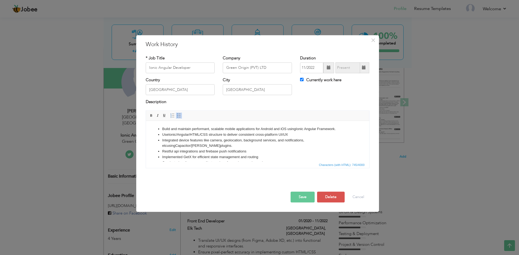
scroll to position [21, 0]
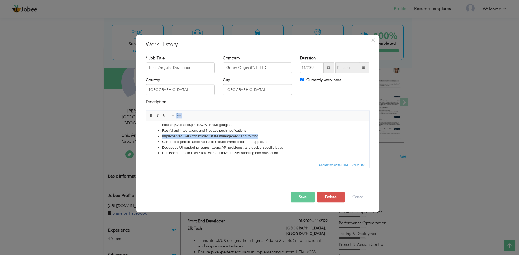
drag, startPoint x: 162, startPoint y: 136, endPoint x: 259, endPoint y: 136, distance: 97.3
click at [259, 136] on li "Implemented GetX for efficient state management and routing" at bounding box center [257, 137] width 191 height 6
click at [248, 131] on li "Restful api integrations and firebase push notifications" at bounding box center [257, 131] width 191 height 6
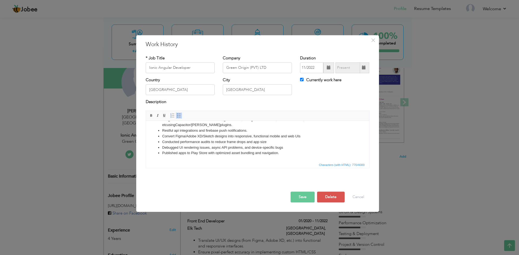
click at [303, 136] on li "Convert Figma/Adobe XD/Sketch designs into responsive, functional mobile and we…" at bounding box center [257, 137] width 191 height 6
drag, startPoint x: 162, startPoint y: 141, endPoint x: 268, endPoint y: 141, distance: 105.9
click at [268, 141] on li "Conducted performance audits to reduce frame drops and app size" at bounding box center [257, 142] width 191 height 6
drag, startPoint x: 162, startPoint y: 147, endPoint x: 283, endPoint y: 147, distance: 121.6
click at [283, 147] on li "Debugged UI rendering issues, async API problems, and device-specific bugs" at bounding box center [257, 148] width 191 height 6
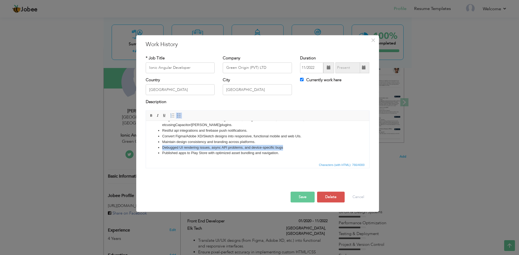
click at [285, 147] on li "Debugged UI rendering issues, async API problems, and device-specific bugs" at bounding box center [257, 148] width 191 height 6
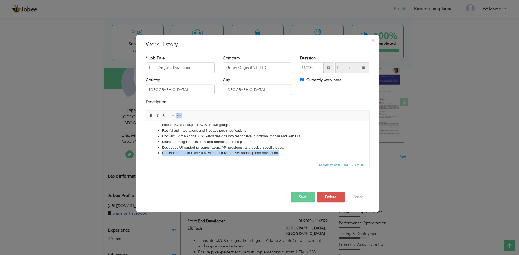
drag, startPoint x: 278, startPoint y: 153, endPoint x: 162, endPoint y: 151, distance: 116.7
click at [162, 151] on li "Published apps to Play Store with optimized asset bundling and navigation." at bounding box center [257, 154] width 191 height 6
click at [301, 195] on button "Save" at bounding box center [302, 197] width 24 height 11
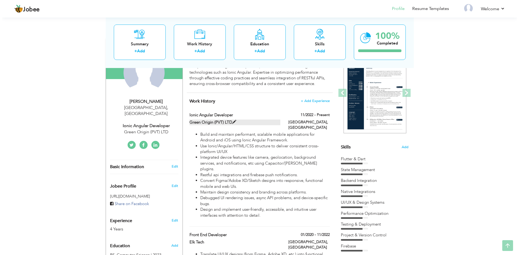
scroll to position [81, 0]
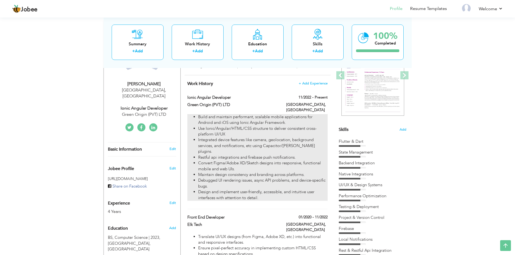
click at [252, 161] on li "Convert Figma/Adobe XD/Sketch designs into responsive, functional mobile and we…" at bounding box center [262, 167] width 129 height 12
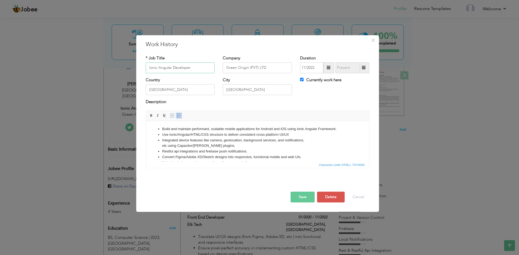
scroll to position [21, 0]
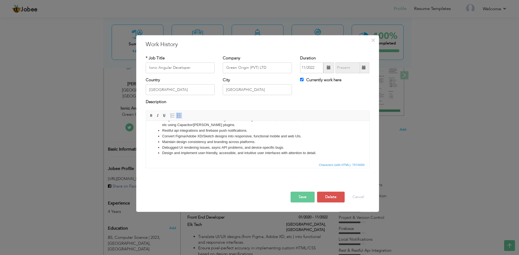
click at [317, 152] on li "Design and implement user-friendly, accessible, and intuitive user interfaces w…" at bounding box center [257, 154] width 191 height 6
click at [169, 157] on li "Build responsive layouts using Flexbox, CSS Grid, and media queries." at bounding box center [257, 159] width 191 height 6
click at [286, 159] on li "Build custom responsive layouts using Flexbox, CSS Grid, and media queries." at bounding box center [257, 159] width 191 height 6
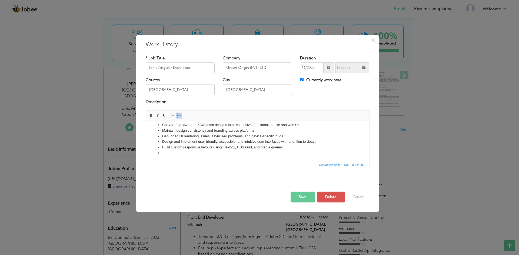
click at [170, 153] on li at bounding box center [257, 154] width 191 height 6
drag, startPoint x: 256, startPoint y: 152, endPoint x: 242, endPoint y: 153, distance: 13.5
click at [242, 153] on li "Connect mobile and web frontends to RESTful and GraphQL APIs" at bounding box center [257, 154] width 191 height 6
click at [263, 153] on li "Connect mobile and web frontends to RESTful and Rest APIs" at bounding box center [257, 154] width 191 height 6
click at [238, 159] on html "Build and maintain performant, scalable mobile applications for Android and iOS…" at bounding box center [257, 125] width 223 height 73
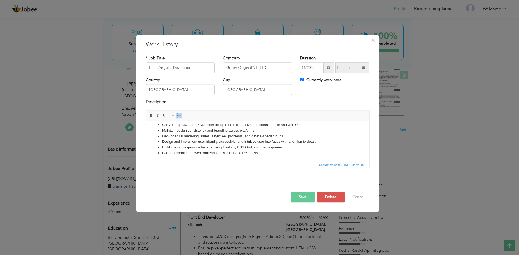
click at [262, 153] on li "Connect mobile and web frontends to RESTful and Rest APIs" at bounding box center [257, 154] width 191 height 6
click at [299, 158] on li "Reduce image sizes, lazy-load content, and ensure smooth navigation and animati…" at bounding box center [257, 159] width 191 height 6
click at [183, 161] on li at bounding box center [257, 160] width 191 height 6
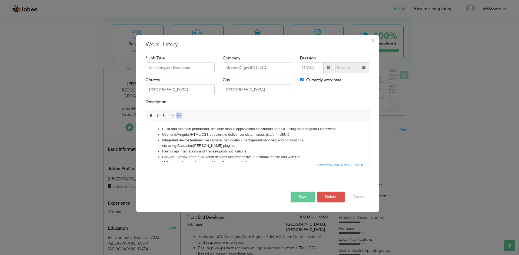
scroll to position [43, 0]
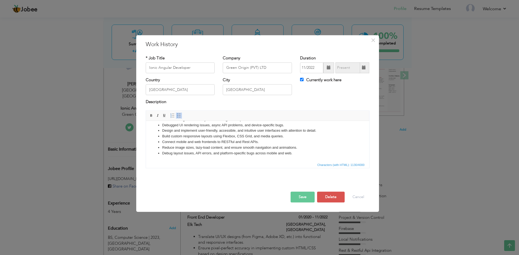
click at [302, 196] on button "Save" at bounding box center [302, 197] width 24 height 11
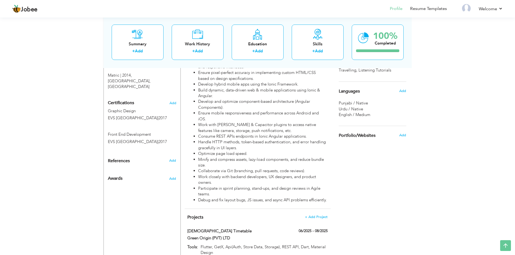
scroll to position [405, 0]
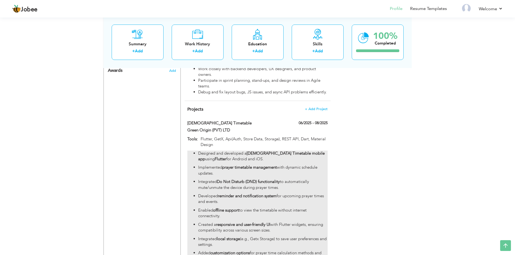
click at [282, 165] on p "Implemented prayer timetable management with dynamic schedule updates." at bounding box center [262, 171] width 129 height 12
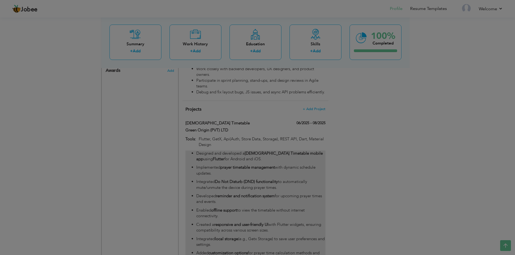
type input "Masjid Timetable"
type input "Green Origin (PVT) LTD"
type input "06/2025"
type input "08/2025"
type input "Flutter, GetX, Api(Auth, Store Data, Storage), REST API, Dart, Material Design"
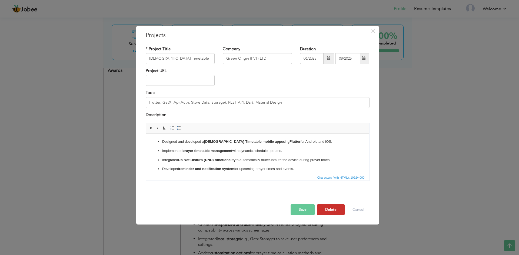
click at [332, 212] on button "Delete" at bounding box center [331, 210] width 28 height 11
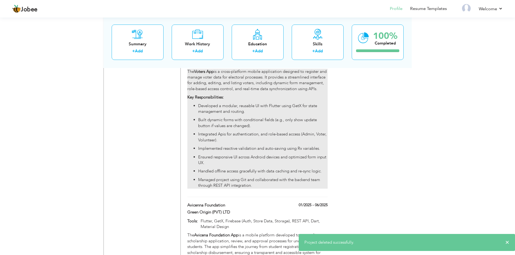
scroll to position [513, 0]
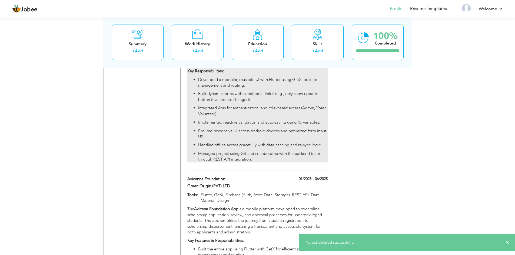
click at [274, 122] on ul "Developed a modular, reusable UI with Flutter using GetX for state management a…" at bounding box center [257, 120] width 140 height 86
type input "Voters App"
type input "02/2025"
type input "05/2025"
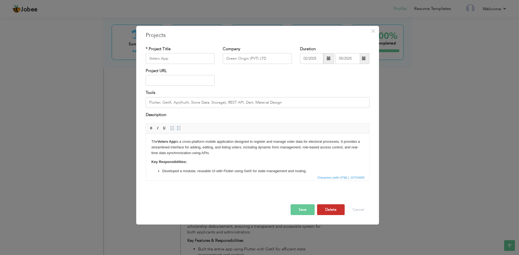
click at [325, 212] on button "Delete" at bounding box center [331, 210] width 28 height 11
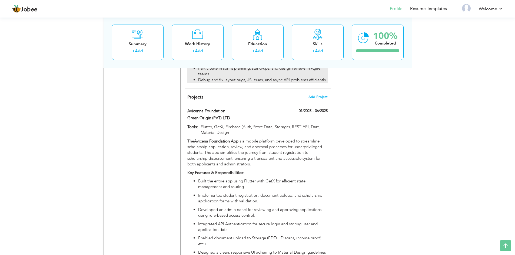
scroll to position [405, 0]
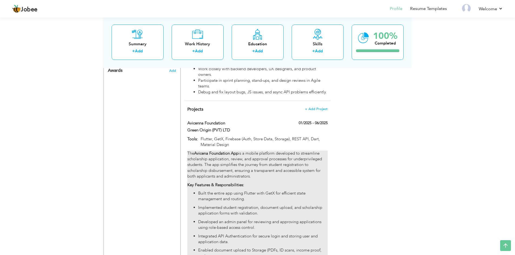
click at [283, 170] on div "The Avicena Foundation App is a mobile platform developed to streamline scholar…" at bounding box center [257, 219] width 140 height 137
type input "Avicenna Foundation"
type input "01/2025"
type input "06/2025"
type input "Flutter, GetX, Firebase (Auth, Store Data, Storage), REST API, Dart, Material D…"
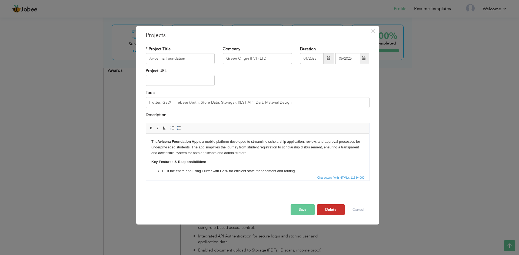
click at [329, 206] on button "Delete" at bounding box center [331, 210] width 28 height 11
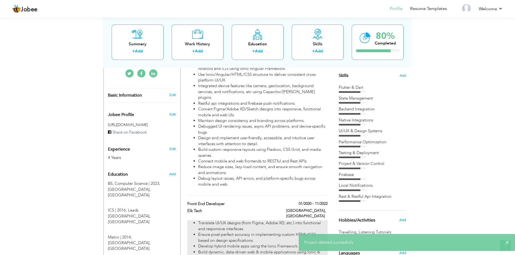
scroll to position [0, 0]
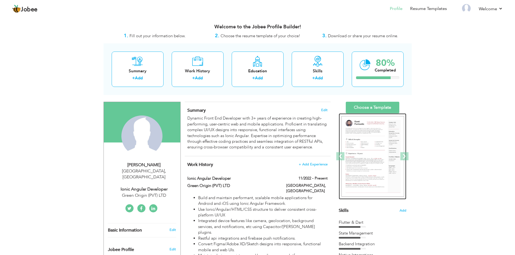
click at [376, 148] on img at bounding box center [372, 156] width 63 height 81
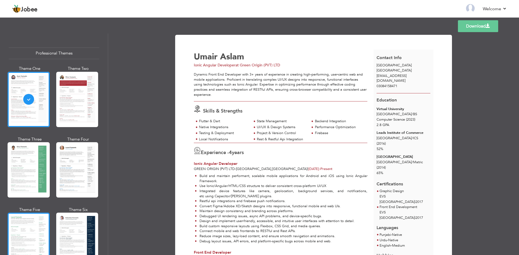
click at [31, 226] on div at bounding box center [29, 240] width 42 height 55
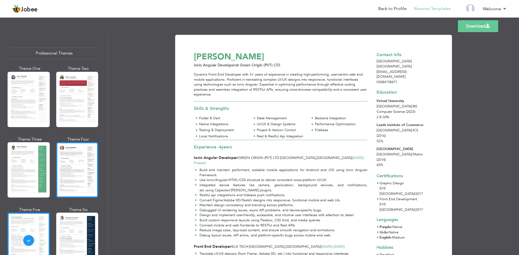
click at [70, 155] on div at bounding box center [77, 169] width 42 height 55
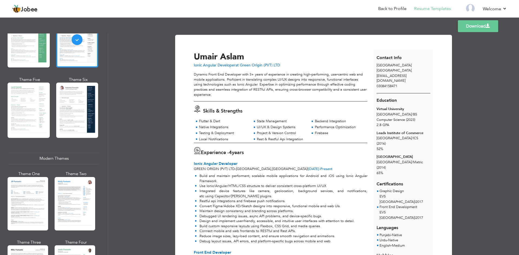
scroll to position [135, 0]
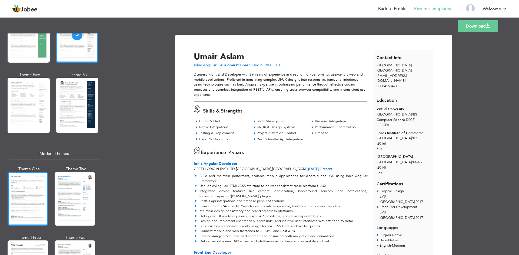
click at [25, 191] on div at bounding box center [28, 199] width 41 height 54
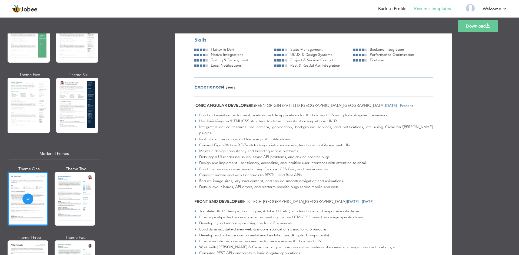
scroll to position [0, 0]
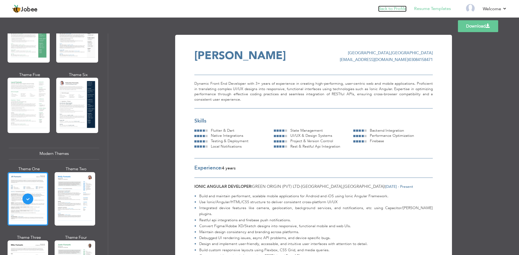
click at [394, 9] on link "Back to Profile" at bounding box center [392, 9] width 28 height 6
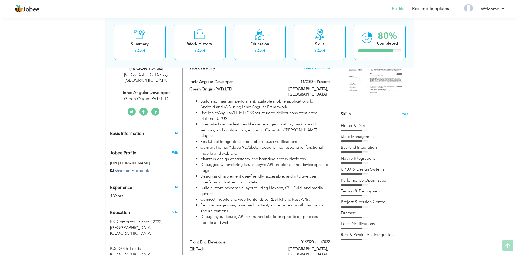
scroll to position [108, 0]
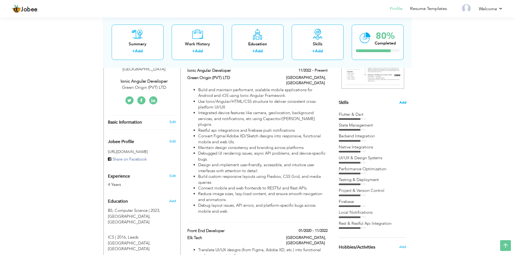
click at [405, 102] on span "Add" at bounding box center [402, 102] width 7 height 5
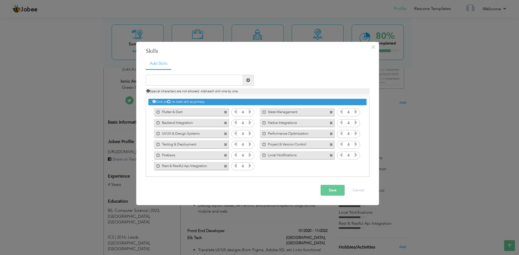
click at [225, 113] on span at bounding box center [226, 113] width 4 height 4
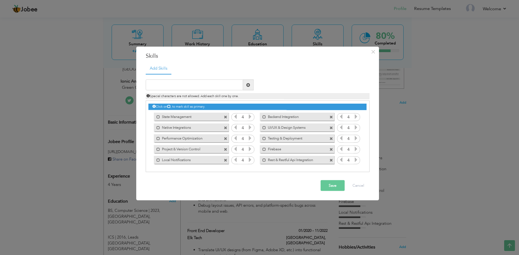
click at [225, 117] on span at bounding box center [226, 117] width 4 height 4
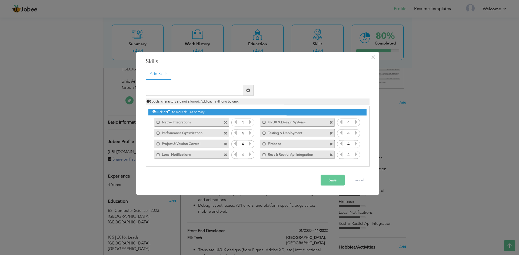
click at [225, 117] on div "Mark as primary skill. Native Integrations" at bounding box center [189, 122] width 83 height 11
click at [225, 122] on span at bounding box center [226, 123] width 4 height 4
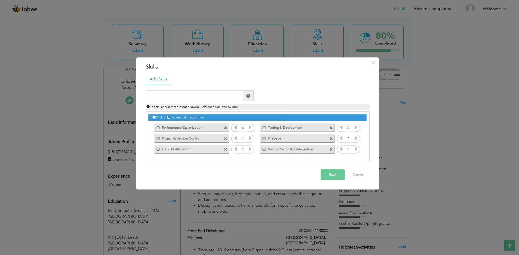
click at [225, 128] on span at bounding box center [226, 128] width 4 height 4
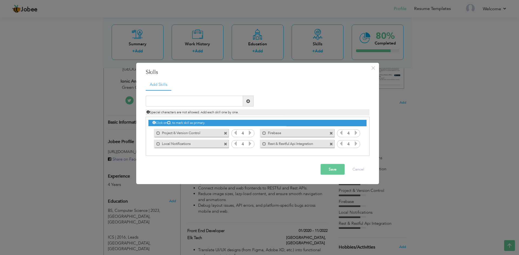
click at [225, 133] on span at bounding box center [226, 134] width 4 height 4
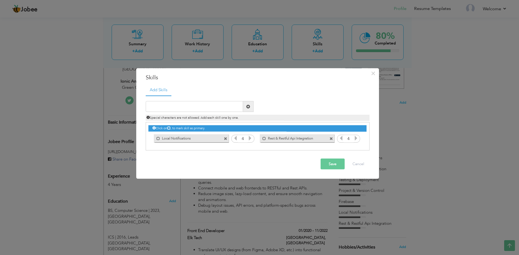
click at [226, 138] on span at bounding box center [226, 139] width 4 height 4
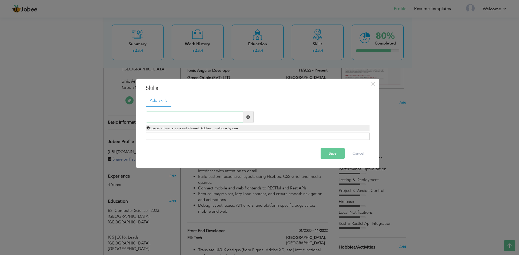
click at [186, 115] on input "text" at bounding box center [194, 117] width 97 height 11
type input "HTML"
click at [250, 120] on span at bounding box center [248, 117] width 11 height 11
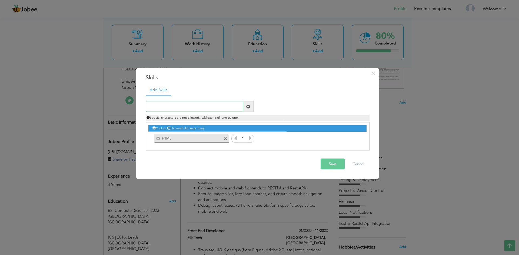
click at [169, 107] on input "text" at bounding box center [194, 106] width 97 height 11
click at [159, 106] on input "text" at bounding box center [194, 106] width 97 height 11
type input "I"
type input "CSS"
click at [247, 107] on span at bounding box center [248, 107] width 4 height 4
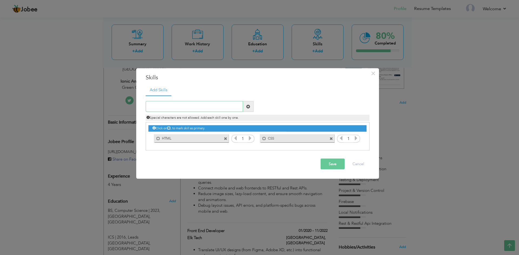
click at [168, 107] on input "text" at bounding box center [194, 106] width 97 height 11
type input "Bootstrap"
click at [245, 106] on span at bounding box center [248, 106] width 11 height 11
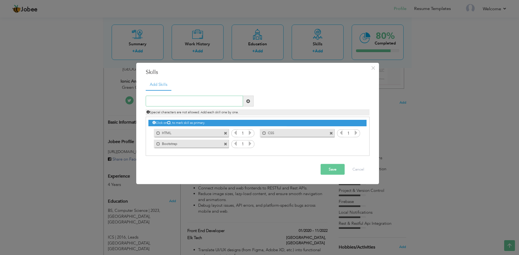
click at [164, 102] on input "text" at bounding box center [194, 101] width 97 height 11
type input "Javascript"
click at [247, 102] on span at bounding box center [248, 101] width 4 height 4
click at [165, 103] on input "text" at bounding box center [194, 101] width 97 height 11
type input "Angular Framework"
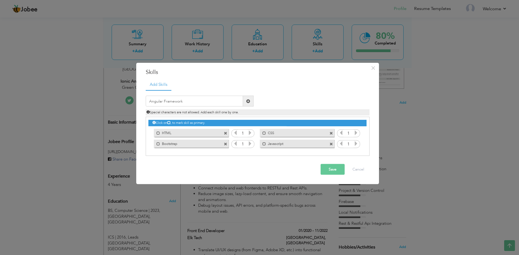
click at [248, 99] on span at bounding box center [248, 101] width 4 height 4
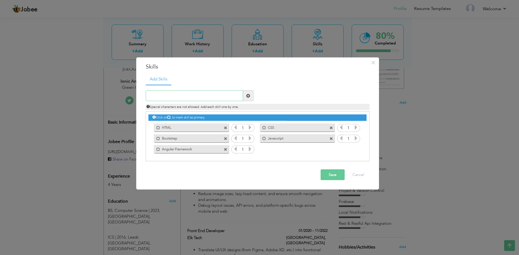
click at [202, 94] on input "text" at bounding box center [194, 96] width 97 height 11
click at [202, 96] on input "text" at bounding box center [194, 96] width 97 height 11
type input "Capacitor"
click at [248, 96] on span at bounding box center [248, 96] width 4 height 4
click at [172, 96] on input "text" at bounding box center [194, 96] width 97 height 11
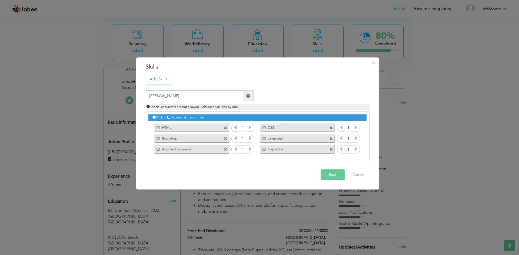
type input "[PERSON_NAME]"
click at [249, 96] on span at bounding box center [248, 96] width 4 height 4
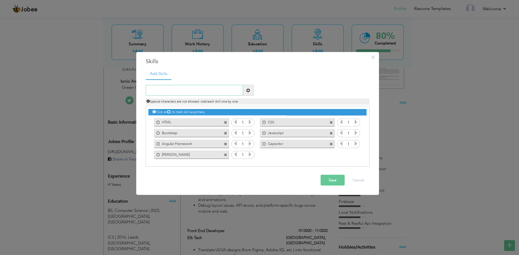
click at [189, 91] on input "text" at bounding box center [194, 90] width 97 height 11
type input "Firebase"
click at [246, 90] on span at bounding box center [248, 90] width 4 height 4
click at [173, 91] on input "text" at bounding box center [194, 90] width 97 height 11
type input "Node JS"
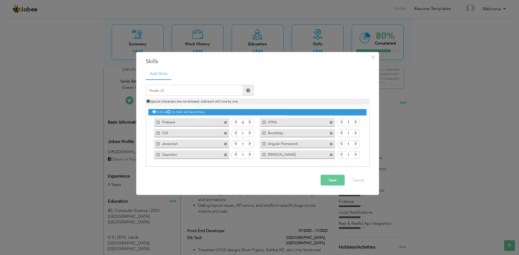
click at [247, 90] on span at bounding box center [248, 90] width 4 height 4
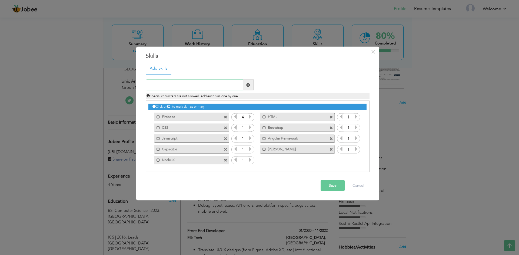
click at [160, 86] on input "text" at bounding box center [194, 85] width 97 height 11
type input "Responsive Design"
click at [248, 85] on span at bounding box center [248, 85] width 4 height 4
click at [208, 85] on input "text" at bounding box center [194, 85] width 97 height 11
type input "Git Version Control"
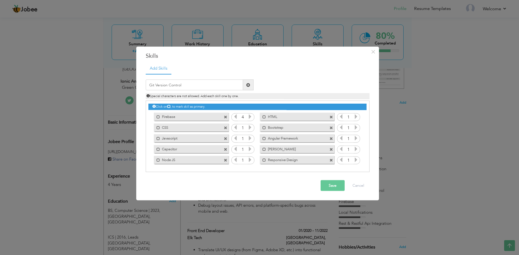
click at [249, 85] on span at bounding box center [248, 85] width 4 height 4
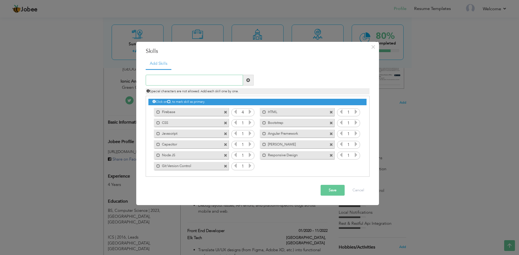
click at [162, 81] on input "text" at bounding box center [194, 80] width 97 height 11
type input "API Integration"
click at [247, 81] on span at bounding box center [248, 80] width 4 height 4
click at [181, 80] on input "text" at bounding box center [194, 80] width 97 height 11
type input "C"
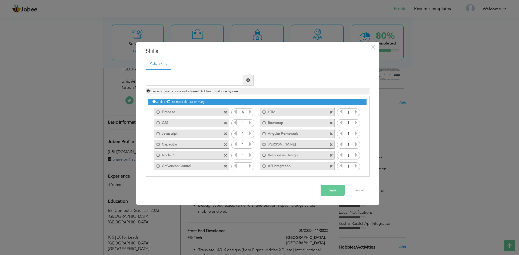
click at [249, 123] on icon at bounding box center [250, 122] width 5 height 5
click at [235, 123] on icon at bounding box center [235, 122] width 5 height 5
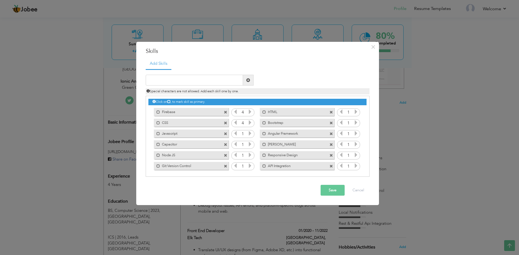
click at [249, 133] on icon at bounding box center [250, 133] width 5 height 5
click at [234, 134] on icon at bounding box center [235, 133] width 5 height 5
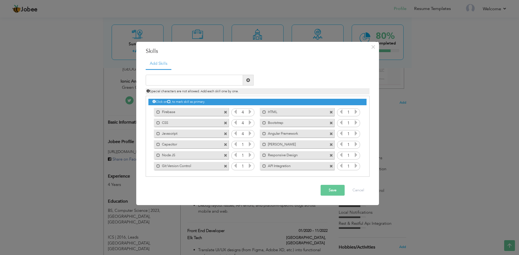
click at [249, 143] on icon at bounding box center [250, 144] width 5 height 5
click at [250, 154] on icon at bounding box center [250, 155] width 5 height 5
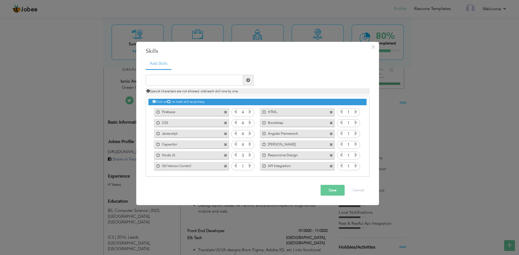
click at [250, 166] on icon at bounding box center [250, 165] width 5 height 5
click at [355, 112] on icon at bounding box center [355, 111] width 5 height 5
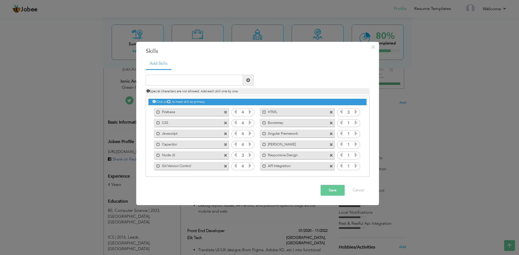
click at [355, 112] on icon at bounding box center [355, 111] width 5 height 5
click at [353, 122] on icon at bounding box center [355, 122] width 5 height 5
click at [355, 133] on icon at bounding box center [355, 133] width 5 height 5
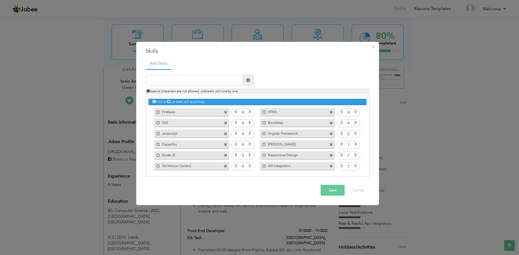
click at [355, 133] on icon at bounding box center [355, 133] width 5 height 5
click at [354, 145] on icon at bounding box center [355, 144] width 5 height 5
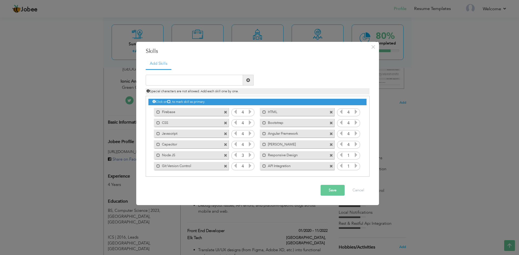
click at [355, 154] on icon at bounding box center [355, 155] width 5 height 5
click at [355, 166] on icon at bounding box center [355, 165] width 5 height 5
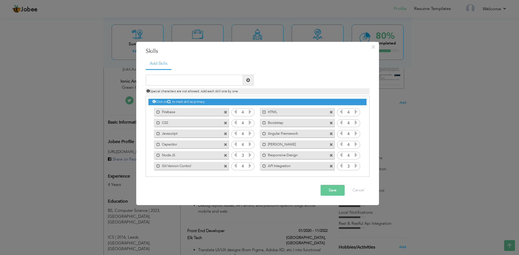
click at [355, 166] on icon at bounding box center [355, 165] width 5 height 5
click at [175, 80] on input "text" at bounding box center [194, 80] width 97 height 11
type input "Restful Api Integration"
click at [247, 80] on span at bounding box center [248, 80] width 4 height 4
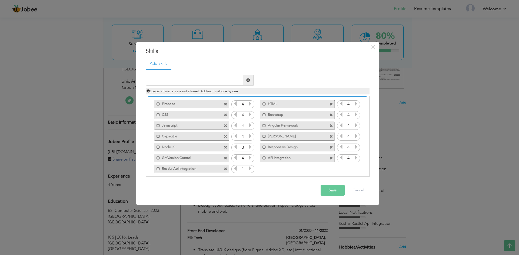
scroll to position [12, 0]
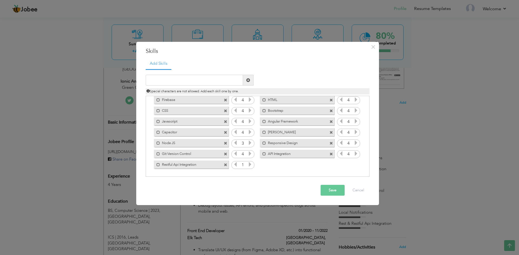
click at [249, 164] on icon at bounding box center [250, 164] width 5 height 5
click at [187, 81] on input "text" at bounding box center [194, 80] width 97 height 11
type input "Native Plugins"
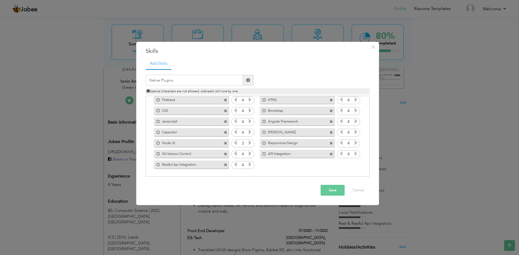
click at [249, 81] on span at bounding box center [248, 80] width 4 height 4
click at [355, 164] on icon at bounding box center [355, 164] width 5 height 5
click at [332, 189] on button "Save" at bounding box center [332, 190] width 24 height 11
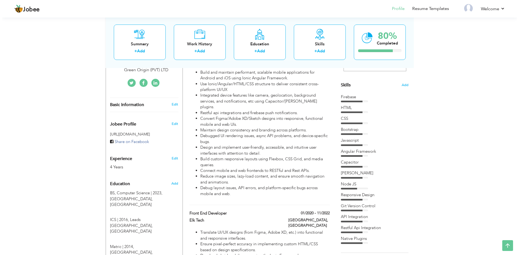
scroll to position [135, 0]
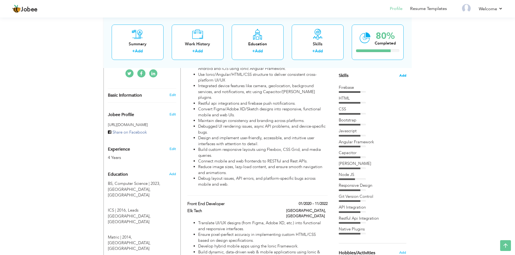
click at [403, 76] on span "Add" at bounding box center [402, 75] width 7 height 5
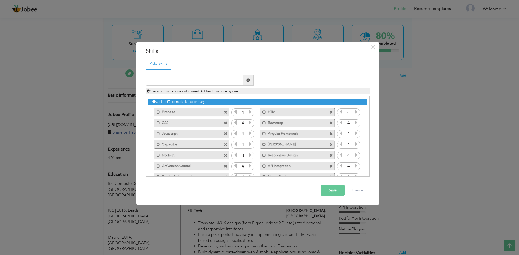
drag, startPoint x: 185, startPoint y: 112, endPoint x: 189, endPoint y: 128, distance: 17.4
click at [189, 128] on div "Click on , to mark skill as primary. Mark as primary skill. Firebase 4 HTML 4 C…" at bounding box center [257, 139] width 218 height 86
drag, startPoint x: 166, startPoint y: 112, endPoint x: 166, endPoint y: 120, distance: 8.4
click at [166, 120] on div "Click on , to mark skill as primary. Mark as primary skill. Firebase 4 HTML 4 C…" at bounding box center [257, 139] width 218 height 86
drag, startPoint x: 188, startPoint y: 112, endPoint x: 190, endPoint y: 109, distance: 3.5
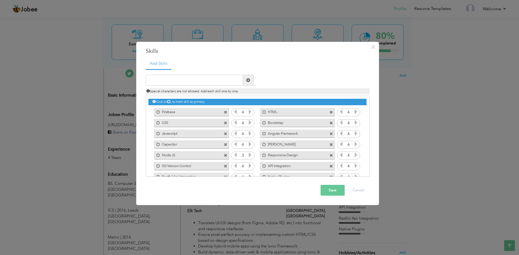
click at [190, 109] on label "Firebase" at bounding box center [187, 111] width 55 height 7
click at [183, 112] on label "Firebase" at bounding box center [188, 111] width 54 height 7
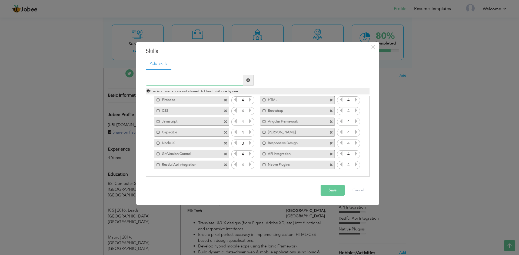
click at [172, 81] on input "text" at bounding box center [194, 80] width 97 height 11
type input "Ionic Framework"
click at [251, 81] on span at bounding box center [248, 80] width 11 height 11
click at [249, 173] on icon at bounding box center [250, 175] width 5 height 5
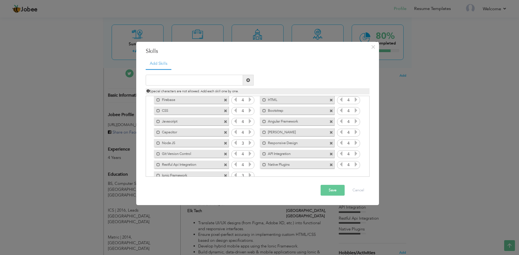
click at [249, 173] on icon at bounding box center [250, 175] width 5 height 5
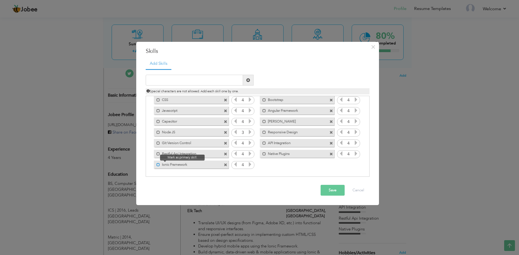
click at [158, 164] on span at bounding box center [158, 165] width 4 height 4
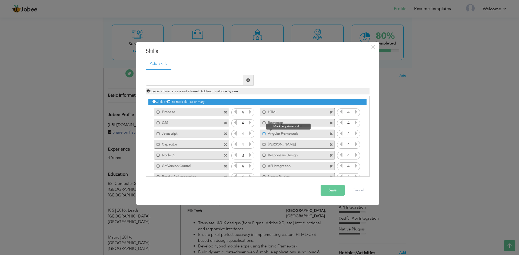
click at [263, 133] on span at bounding box center [264, 134] width 4 height 4
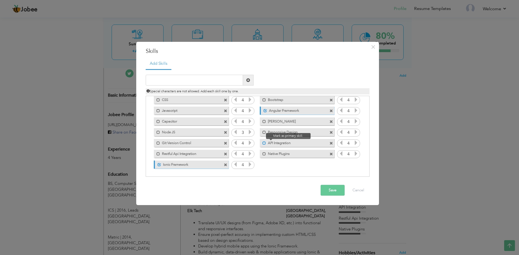
click at [263, 143] on span at bounding box center [264, 144] width 4 height 4
click at [263, 154] on span at bounding box center [264, 154] width 4 height 4
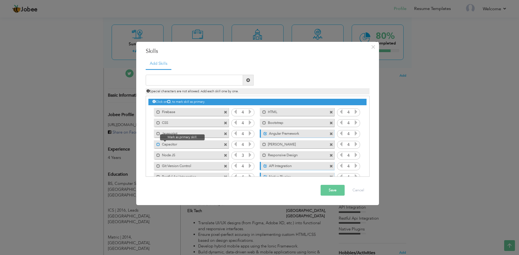
click at [158, 144] on span at bounding box center [158, 145] width 4 height 4
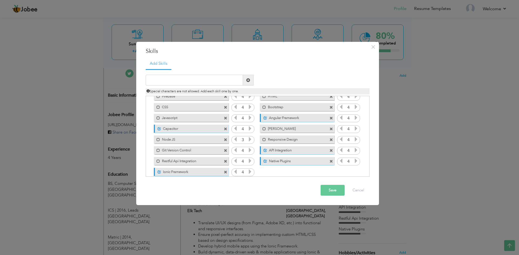
scroll to position [23, 0]
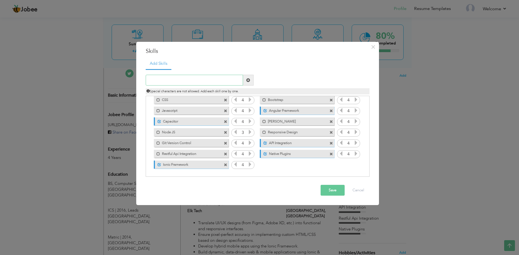
click at [172, 78] on input "text" at bounding box center [194, 80] width 97 height 11
type input "[PERSON_NAME]"
click at [246, 81] on span at bounding box center [248, 80] width 4 height 4
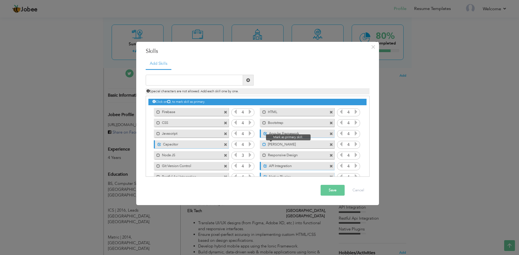
click at [264, 144] on span at bounding box center [264, 145] width 4 height 4
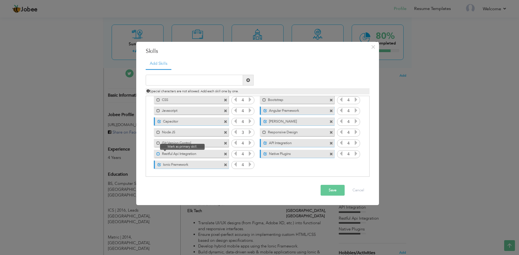
click at [158, 154] on span at bounding box center [158, 154] width 4 height 4
click at [158, 144] on span at bounding box center [158, 144] width 4 height 4
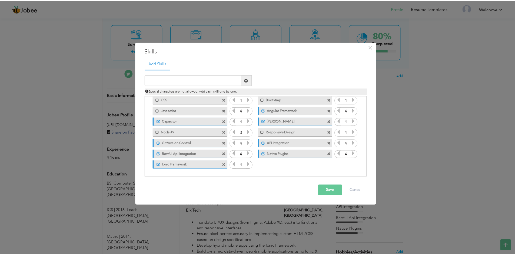
scroll to position [0, 0]
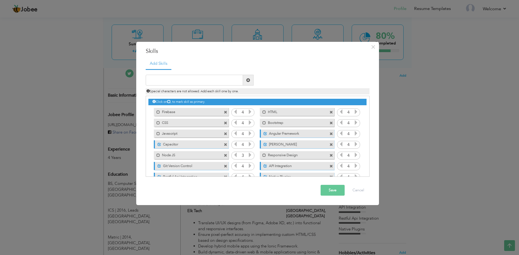
click at [332, 190] on button "Save" at bounding box center [332, 190] width 24 height 11
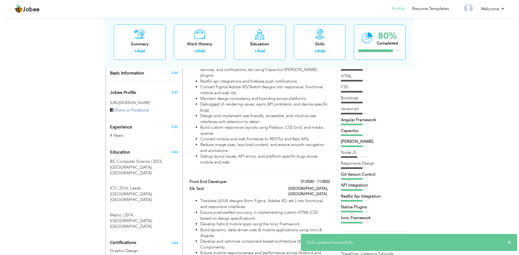
scroll to position [135, 0]
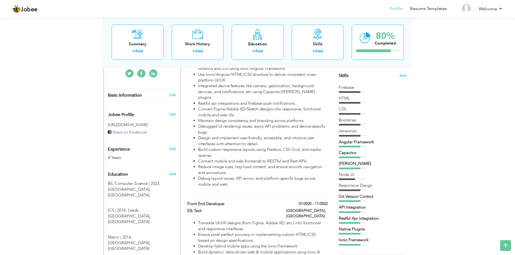
click at [358, 123] on div "Bootstrap" at bounding box center [373, 121] width 68 height 6
click at [403, 75] on span "Add" at bounding box center [402, 75] width 7 height 5
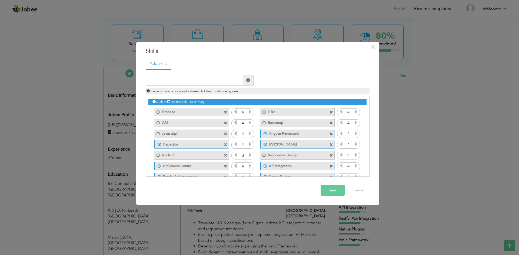
click at [224, 112] on span at bounding box center [226, 113] width 4 height 4
click at [169, 82] on input "text" at bounding box center [194, 80] width 97 height 11
type input "Firebase"
click at [247, 81] on span at bounding box center [248, 80] width 4 height 4
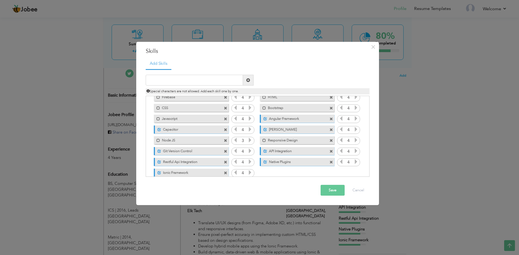
scroll to position [23, 0]
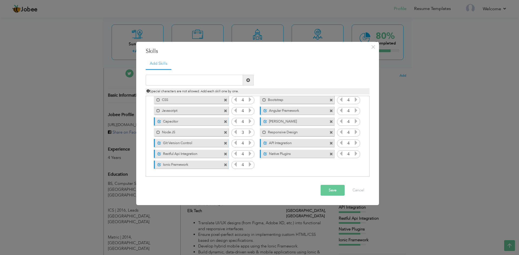
click at [337, 189] on button "Save" at bounding box center [332, 190] width 24 height 11
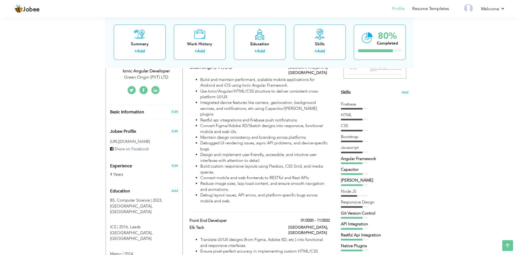
scroll to position [108, 0]
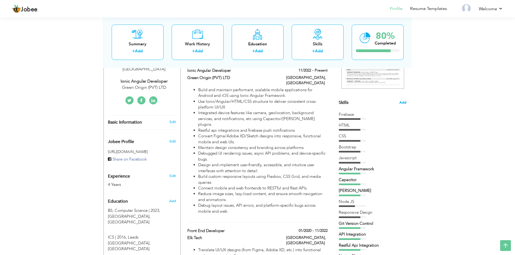
click at [405, 101] on span "Add" at bounding box center [402, 102] width 7 height 5
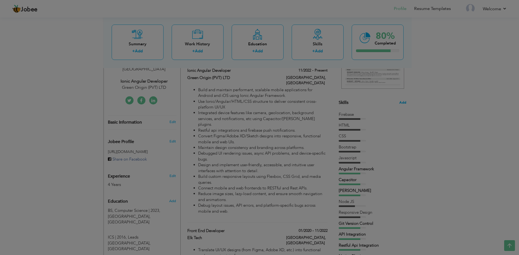
scroll to position [0, 0]
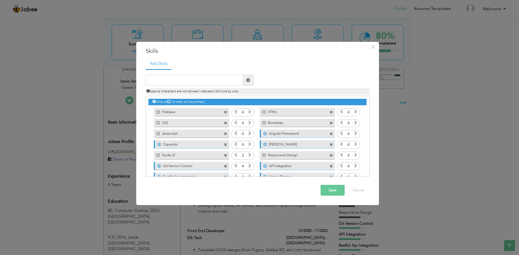
drag, startPoint x: 200, startPoint y: 112, endPoint x: 200, endPoint y: 125, distance: 13.0
click at [200, 125] on div "Click on , to mark skill as primary. Mark as primary skill. Firebase 4 HTML 4 C…" at bounding box center [257, 144] width 218 height 97
drag, startPoint x: 291, startPoint y: 113, endPoint x: 182, endPoint y: 111, distance: 108.9
click at [182, 111] on div "Click on , to mark skill as primary. Mark as primary skill. Firebase 4 HTML 4 C…" at bounding box center [257, 144] width 218 height 97
drag, startPoint x: 181, startPoint y: 111, endPoint x: 313, endPoint y: 113, distance: 132.4
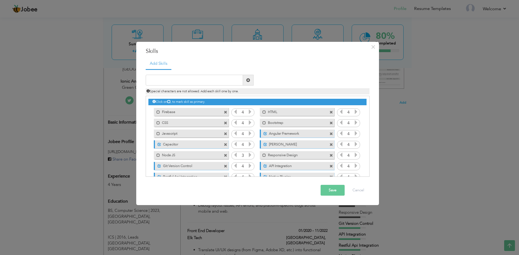
click at [313, 113] on div "Click on , to mark skill as primary. Mark as primary skill. Firebase 4 HTML 4 C…" at bounding box center [257, 144] width 218 height 97
drag, startPoint x: 197, startPoint y: 120, endPoint x: 197, endPoint y: 113, distance: 7.3
click at [198, 113] on div "Click on , to mark skill as primary. Mark as primary skill. Firebase 4 HTML 4 C…" at bounding box center [257, 144] width 218 height 97
drag, startPoint x: 197, startPoint y: 110, endPoint x: 201, endPoint y: 138, distance: 27.8
click at [198, 132] on div "Click on , to mark skill as primary. Mark as primary skill. Firebase 4 HTML 4 C…" at bounding box center [257, 144] width 218 height 97
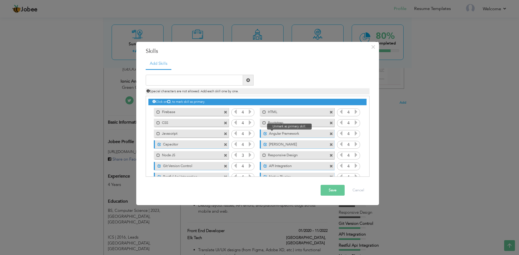
click at [263, 134] on span at bounding box center [265, 134] width 4 height 4
click at [263, 143] on span at bounding box center [265, 145] width 4 height 4
click at [264, 166] on span at bounding box center [265, 167] width 4 height 4
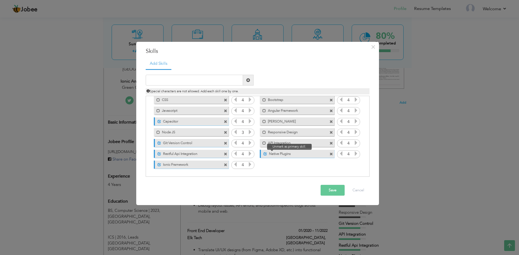
click at [264, 154] on span at bounding box center [265, 154] width 4 height 4
click at [160, 121] on span at bounding box center [160, 122] width 4 height 4
click at [159, 143] on span at bounding box center [160, 144] width 4 height 4
click at [159, 154] on span at bounding box center [160, 154] width 4 height 4
click at [159, 165] on span at bounding box center [160, 165] width 4 height 4
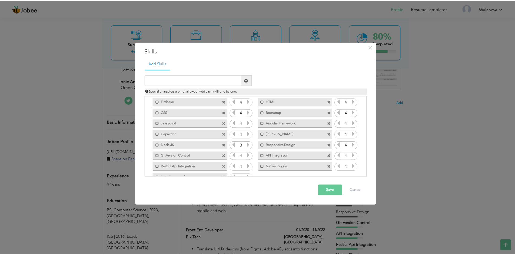
scroll to position [0, 0]
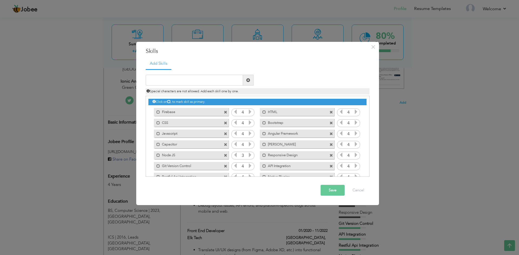
click at [170, 101] on icon at bounding box center [168, 101] width 3 height 3
click at [333, 191] on button "Save" at bounding box center [332, 190] width 24 height 11
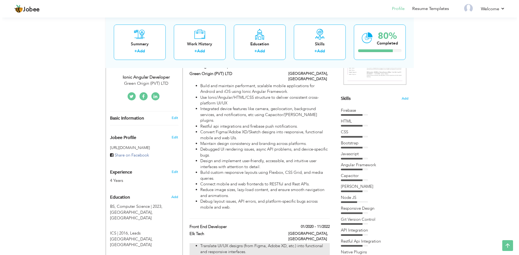
scroll to position [108, 0]
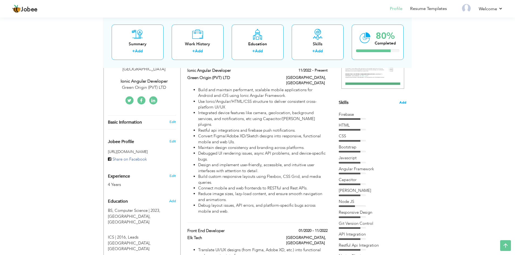
click at [403, 103] on span "Add" at bounding box center [402, 102] width 7 height 5
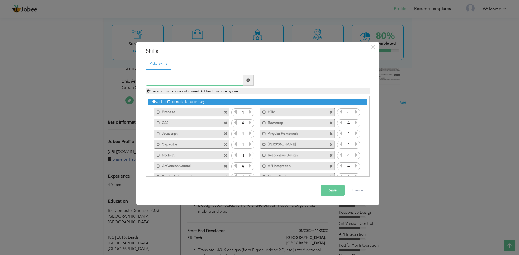
scroll to position [23, 0]
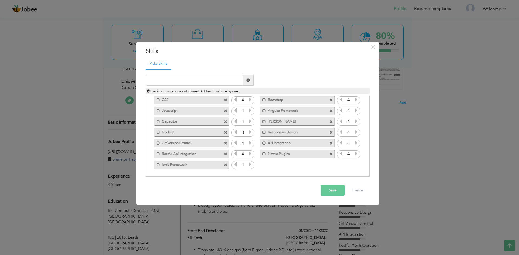
click at [225, 165] on span at bounding box center [226, 165] width 4 height 4
click at [170, 81] on input "text" at bounding box center [194, 80] width 97 height 11
type input "Ionic Framework"
click at [248, 80] on span at bounding box center [248, 80] width 4 height 4
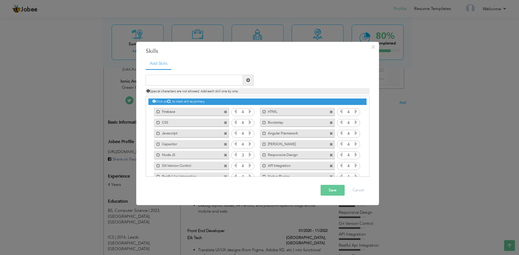
scroll to position [0, 0]
click at [225, 112] on span at bounding box center [226, 113] width 4 height 4
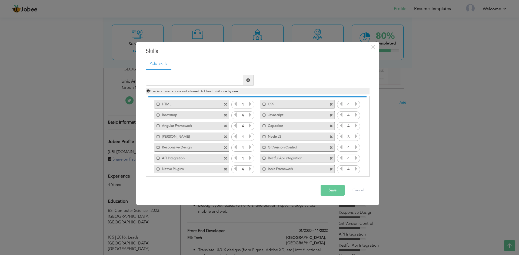
scroll to position [12, 0]
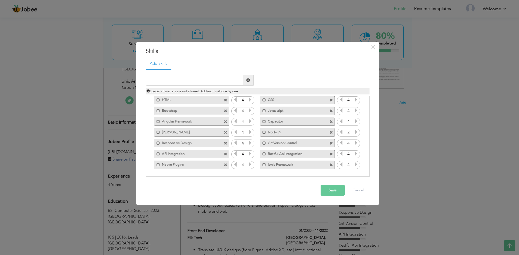
click at [332, 189] on button "Save" at bounding box center [332, 190] width 24 height 11
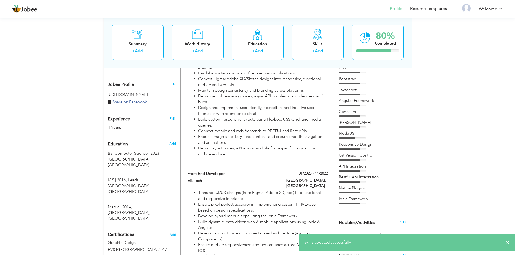
scroll to position [162, 0]
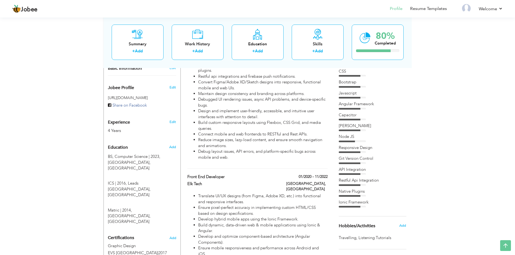
drag, startPoint x: 356, startPoint y: 203, endPoint x: 351, endPoint y: 163, distance: 40.0
click at [351, 163] on div "HTML CSS Bootstrap Javascript" at bounding box center [373, 133] width 68 height 150
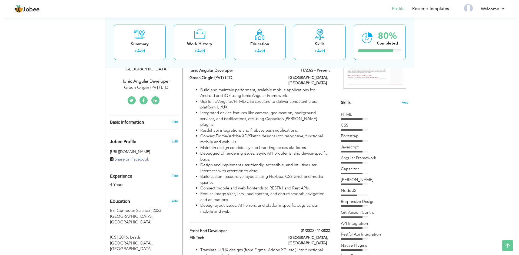
scroll to position [135, 0]
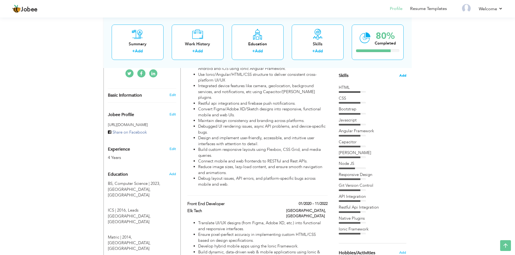
click at [403, 75] on span "Add" at bounding box center [402, 75] width 7 height 5
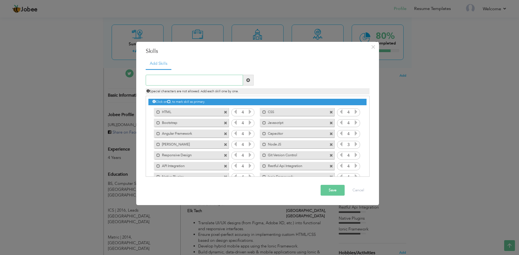
click at [170, 79] on input "text" at bounding box center [194, 80] width 97 height 11
click at [170, 80] on input "text" at bounding box center [194, 80] width 97 height 11
type input "Google Firebase"
click at [249, 80] on span at bounding box center [248, 80] width 4 height 4
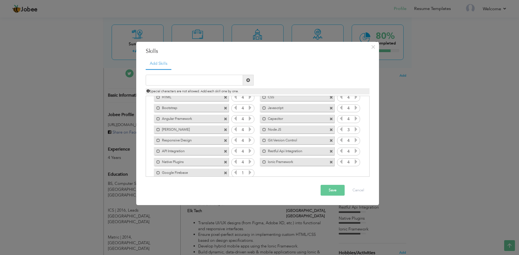
scroll to position [23, 0]
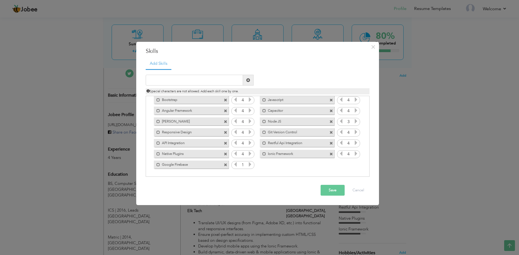
click at [249, 164] on icon at bounding box center [250, 164] width 5 height 5
click at [331, 192] on button "Save" at bounding box center [332, 190] width 24 height 11
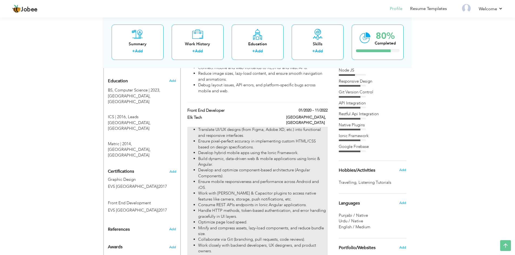
scroll to position [284, 0]
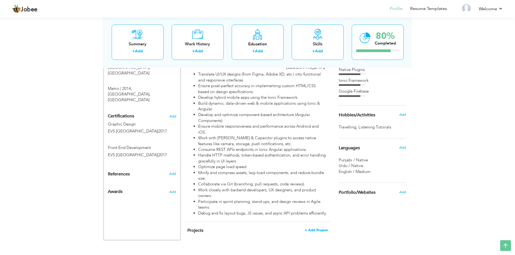
click at [319, 229] on span "+ Add Project" at bounding box center [316, 231] width 23 height 4
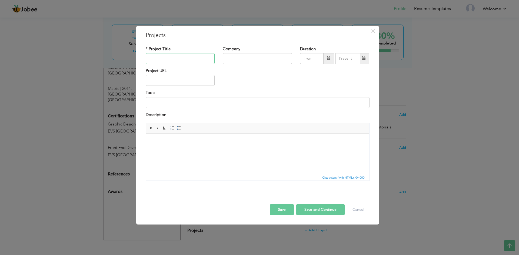
click at [172, 60] on input "text" at bounding box center [180, 58] width 69 height 11
type input "Libere"
click at [239, 58] on input "text" at bounding box center [257, 58] width 69 height 11
type input "Elk Tech"
click at [314, 59] on input "08/2025" at bounding box center [311, 58] width 23 height 11
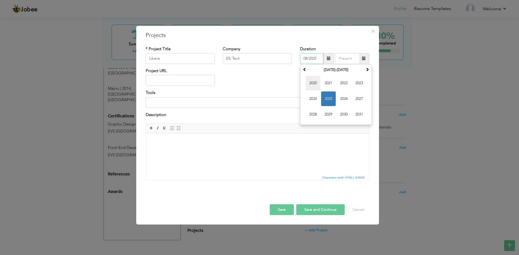
click at [312, 83] on span "2020" at bounding box center [313, 83] width 15 height 15
click at [344, 97] on span "Jul" at bounding box center [343, 99] width 15 height 15
type input "07/2020"
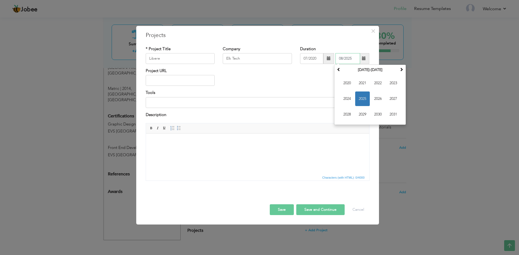
click at [349, 60] on input "08/2025" at bounding box center [347, 58] width 25 height 11
click at [348, 82] on span "2020" at bounding box center [347, 83] width 15 height 15
click at [394, 114] on span "Dec" at bounding box center [393, 114] width 15 height 15
type input "12/2020"
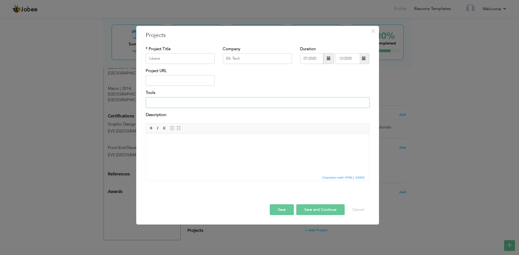
click at [162, 103] on input at bounding box center [258, 102] width 224 height 11
type input "Ionic Angular Framework, Firebase, Firebase Cloud Functions, Push Notifications"
click at [281, 209] on button "Save" at bounding box center [282, 210] width 24 height 11
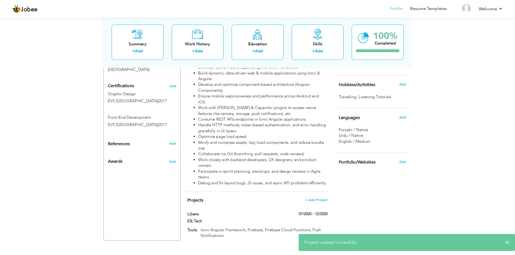
scroll to position [315, 0]
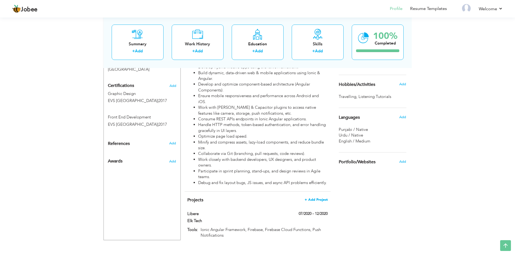
click at [315, 198] on span "+ Add Project" at bounding box center [316, 200] width 23 height 4
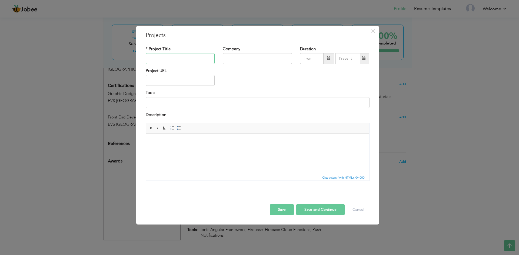
click at [164, 59] on input "text" at bounding box center [180, 58] width 69 height 11
type input "Profile Matching App"
click at [232, 77] on div "Project URL" at bounding box center [258, 79] width 232 height 22
click at [233, 59] on input "text" at bounding box center [257, 58] width 69 height 11
type input "E"
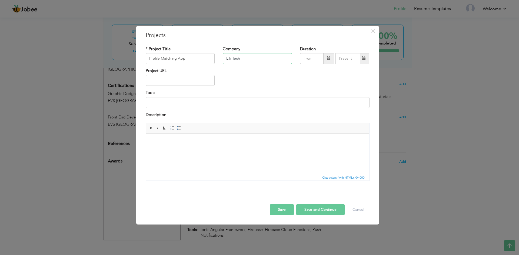
type input "Elk Tech"
click at [245, 73] on div "Project URL" at bounding box center [258, 79] width 232 height 22
click at [314, 58] on input "text" at bounding box center [311, 58] width 23 height 11
click at [329, 100] on span "Jun" at bounding box center [328, 99] width 15 height 15
type input "06/2020"
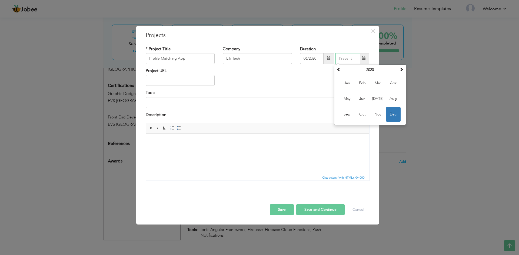
click at [345, 59] on input "text" at bounding box center [347, 58] width 25 height 11
click at [401, 70] on span at bounding box center [401, 70] width 4 height 4
click at [363, 85] on span "Feb" at bounding box center [362, 83] width 15 height 15
type input "02/2022"
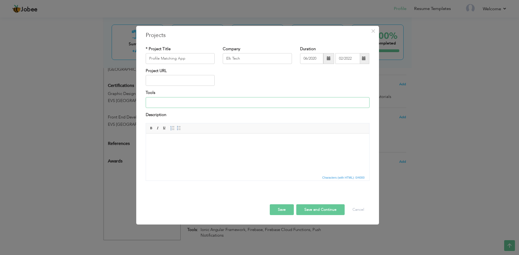
click at [162, 102] on input at bounding box center [258, 102] width 224 height 11
click at [287, 103] on input "Ionic Angular Framework, Firebase, Firebase Cloud Functions, Push Notifications" at bounding box center [258, 102] width 224 height 11
type input "Ionic Angular Framework, Firebase, Firebase Cloud Functions, Push Notifications…"
click at [284, 208] on button "Save" at bounding box center [282, 210] width 24 height 11
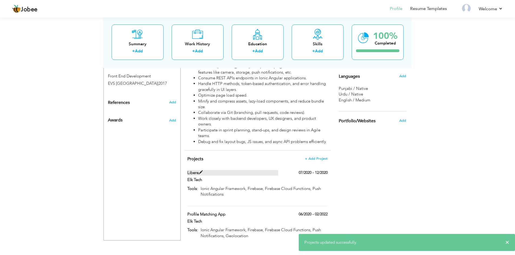
scroll to position [356, 0]
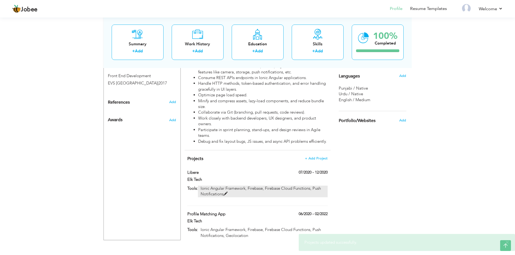
click at [225, 192] on span at bounding box center [225, 194] width 4 height 4
type input "Libere"
type input "07/2020"
type input "12/2020"
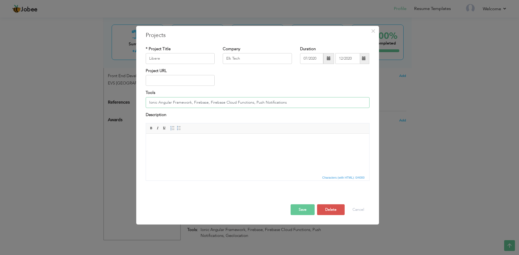
drag, startPoint x: 253, startPoint y: 103, endPoint x: 266, endPoint y: 106, distance: 13.4
click at [253, 103] on input "Ionic Angular Framework, Firebase, Firebase Cloud Functions, Push Notifications" at bounding box center [258, 102] width 224 height 11
type input "Ionic Angular Framework, Firebase, Firebase Cloud Functions, Geolocation, Push …"
click at [306, 205] on button "Save" at bounding box center [302, 210] width 24 height 11
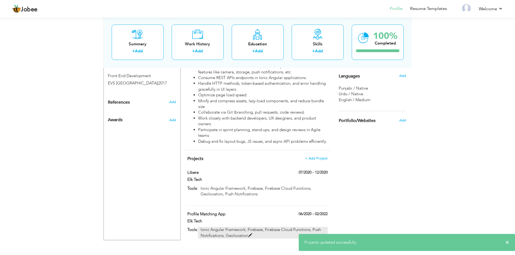
click at [248, 234] on span at bounding box center [250, 236] width 4 height 4
type input "Profile Matching App"
type input "06/2020"
type input "02/2022"
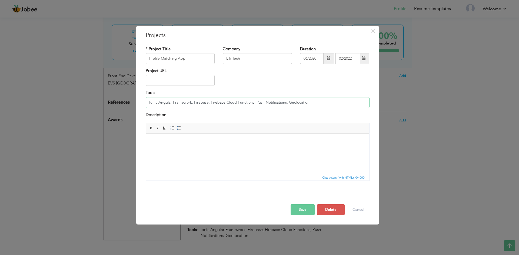
click at [314, 104] on input "Ionic Angular Framework, Firebase, Firebase Cloud Functions, Push Notifications…" at bounding box center [258, 102] width 224 height 11
type input "Ionic Angular Framework, Firebase, Firebase Cloud Functions, Push Notifications…"
click at [308, 205] on button "Save" at bounding box center [302, 210] width 24 height 11
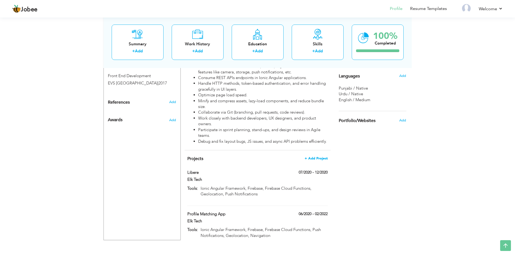
click at [316, 157] on span "+ Add Project" at bounding box center [316, 159] width 23 height 4
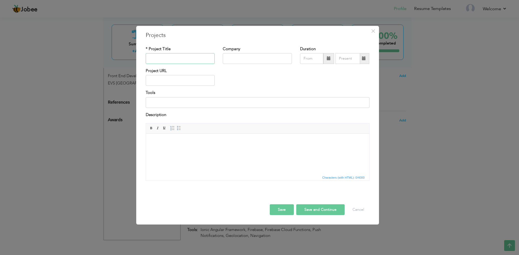
click at [181, 59] on input "text" at bounding box center [180, 58] width 69 height 11
type input "H"
type input "RMS Site App"
click at [231, 58] on input "text" at bounding box center [257, 58] width 69 height 11
type input "Green Origin (PVT) LTD"
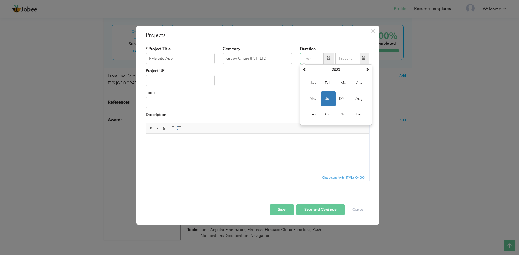
click at [320, 58] on input "text" at bounding box center [311, 58] width 23 height 11
click at [306, 81] on span "Jan" at bounding box center [313, 83] width 15 height 15
click at [318, 58] on input "01/2020" at bounding box center [311, 58] width 23 height 11
click at [366, 68] on span at bounding box center [367, 70] width 4 height 4
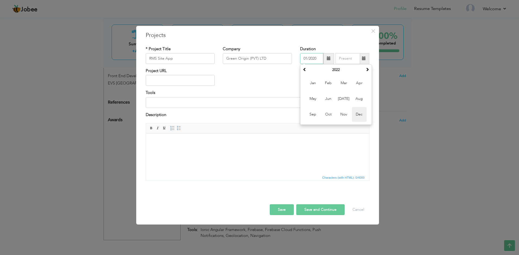
click at [359, 114] on span "Dec" at bounding box center [359, 114] width 15 height 15
type input "12/2022"
click at [348, 59] on input "text" at bounding box center [347, 58] width 25 height 11
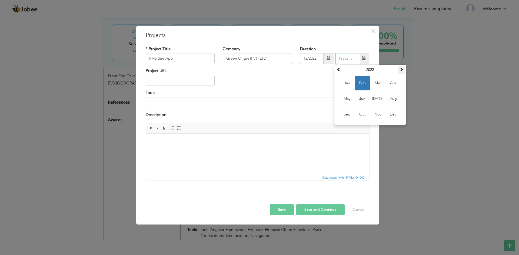
click at [402, 70] on span at bounding box center [401, 70] width 4 height 4
click at [364, 99] on span "Jun" at bounding box center [362, 99] width 15 height 15
type input "06/2025"
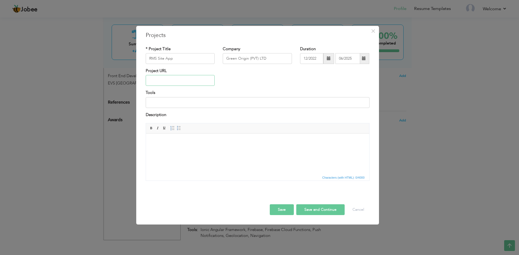
click at [155, 80] on input "text" at bounding box center [180, 80] width 69 height 11
click at [183, 103] on input at bounding box center [258, 102] width 224 height 11
click at [308, 102] on input "Ionic Angular Framework, Firebase, Firebase Cloud Functions, Push Notifications…" at bounding box center [258, 102] width 224 height 11
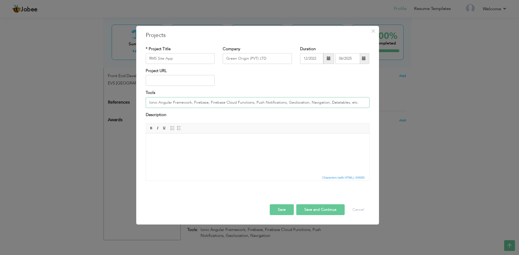
type input "Ionic Angular Framework, Firebase, Firebase Cloud Functions, Push Notifications…"
click at [288, 209] on button "Save" at bounding box center [282, 210] width 24 height 11
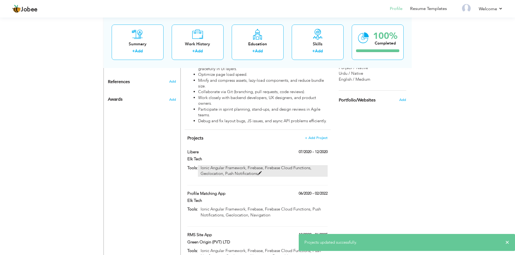
scroll to position [398, 0]
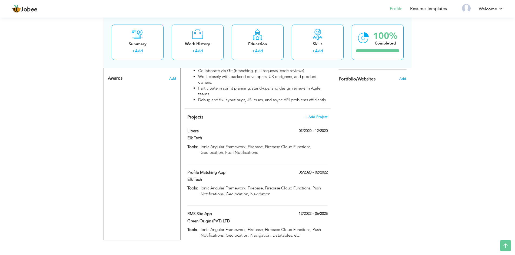
drag, startPoint x: 201, startPoint y: 219, endPoint x: 306, endPoint y: 233, distance: 105.4
click at [306, 233] on div "Projects + Add Project Libere 07/2020 - 12/2020 Libere 07/2020 - 12/2020 Elk Te…" at bounding box center [258, 177] width 146 height 136
click at [297, 227] on p "Ionic Angular Framework, Firebase, Firebase Cloud Functions, Push Notifications…" at bounding box center [262, 233] width 129 height 12
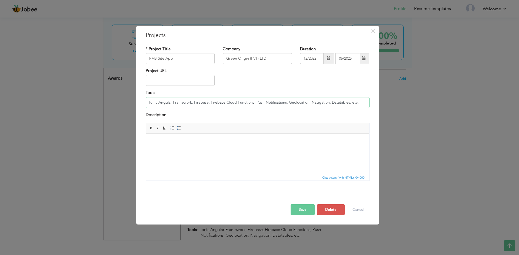
drag, startPoint x: 148, startPoint y: 103, endPoint x: 363, endPoint y: 98, distance: 215.7
click at [363, 98] on input "Ionic Angular Framework, Firebase, Firebase Cloud Functions, Push Notifications…" at bounding box center [258, 102] width 224 height 11
click at [358, 208] on button "Cancel" at bounding box center [358, 210] width 22 height 11
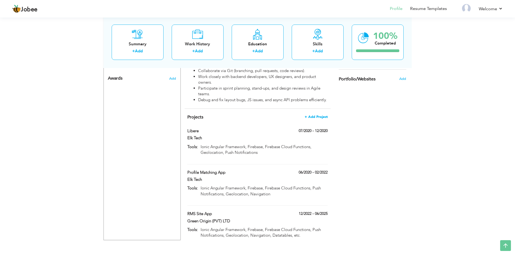
click at [323, 115] on span "+ Add Project" at bounding box center [316, 117] width 23 height 4
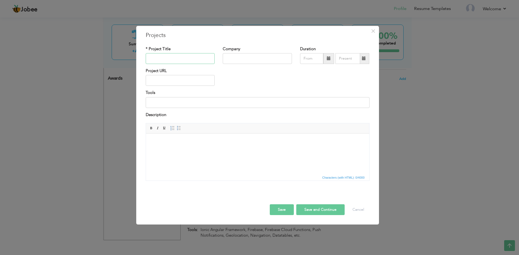
click at [172, 61] on input "text" at bounding box center [180, 58] width 69 height 11
click at [171, 59] on input "text" at bounding box center [180, 58] width 69 height 11
type input "RMS Employee App"
click at [236, 59] on input "text" at bounding box center [257, 58] width 69 height 11
type input "Green Origin (PVT) LTD"
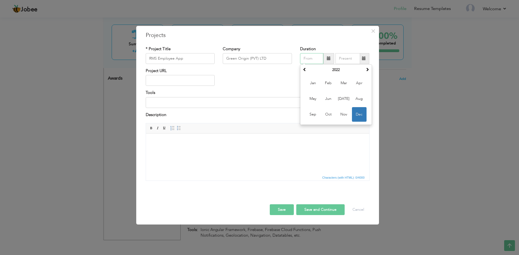
click at [312, 60] on input "text" at bounding box center [311, 58] width 23 height 11
click at [354, 117] on span "Dec" at bounding box center [359, 114] width 15 height 15
type input "12/2022"
click at [349, 59] on input "text" at bounding box center [347, 58] width 25 height 11
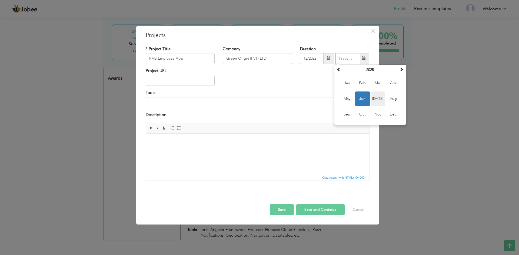
click at [378, 100] on span "Jul" at bounding box center [377, 99] width 15 height 15
type input "07/2025"
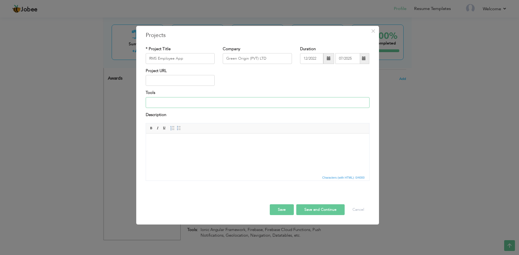
click at [196, 102] on input at bounding box center [258, 102] width 224 height 11
paste input "Ionic Angular Framework, Firebase, Firebase Cloud Functions, Push Notifications…"
type input "Ionic Angular Framework, Firebase, Firebase Cloud Functions, Push Notifications…"
click at [285, 207] on button "Save" at bounding box center [282, 210] width 24 height 11
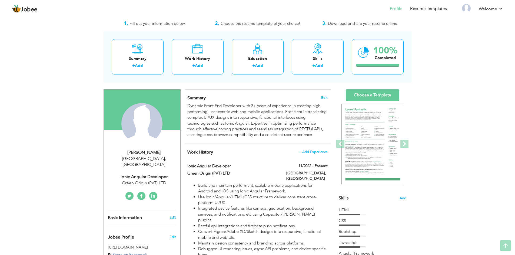
scroll to position [0, 0]
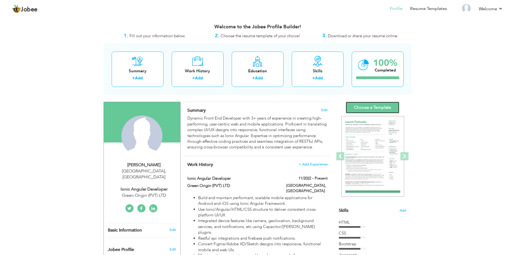
click at [373, 106] on link "Choose a Template" at bounding box center [373, 108] width 54 height 12
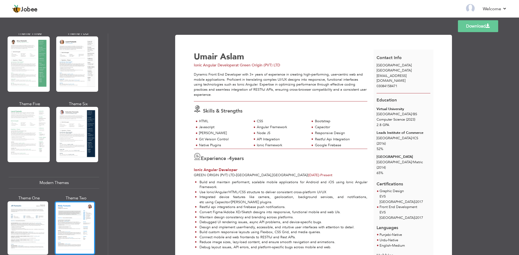
scroll to position [108, 0]
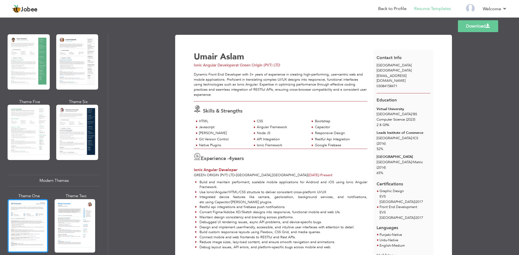
click at [25, 222] on div at bounding box center [28, 226] width 41 height 54
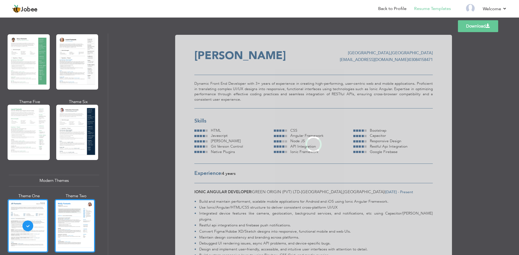
click at [75, 214] on div at bounding box center [75, 226] width 41 height 54
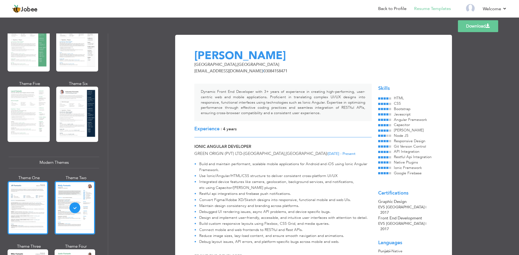
scroll to position [135, 0]
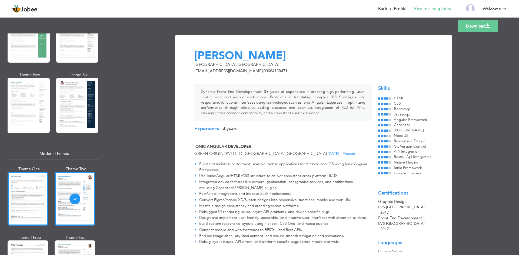
click at [29, 217] on div at bounding box center [28, 199] width 41 height 54
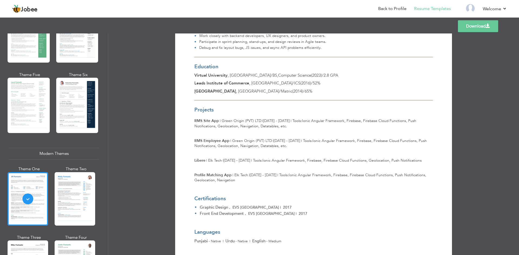
scroll to position [351, 0]
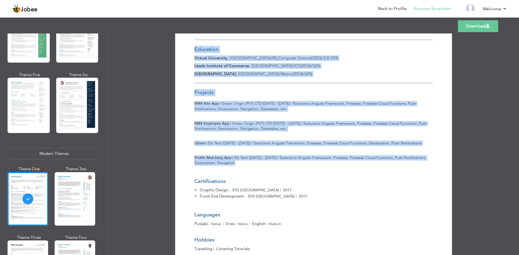
drag, startPoint x: 259, startPoint y: 157, endPoint x: 191, endPoint y: 151, distance: 68.6
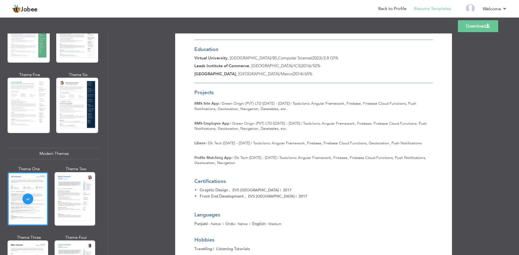
click at [239, 179] on div "Certifications" at bounding box center [252, 181] width 116 height 7
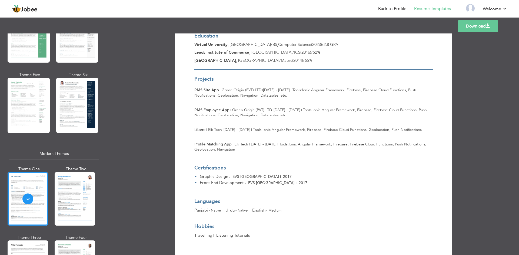
scroll to position [372, 0]
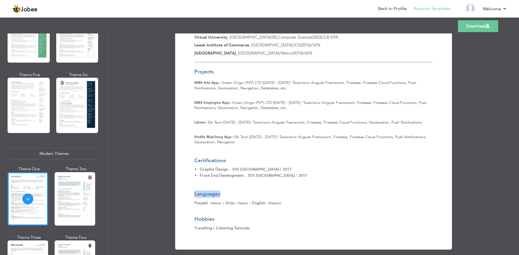
drag, startPoint x: 220, startPoint y: 189, endPoint x: 194, endPoint y: 189, distance: 25.9
click at [194, 191] on div "Languages" at bounding box center [311, 194] width 235 height 7
click at [225, 191] on div "Languages" at bounding box center [311, 194] width 235 height 7
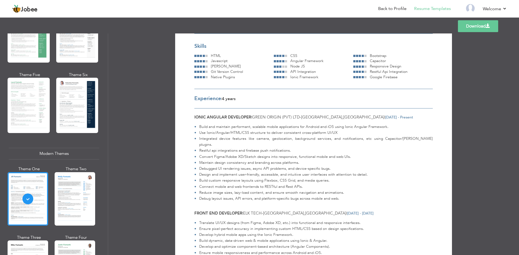
scroll to position [0, 0]
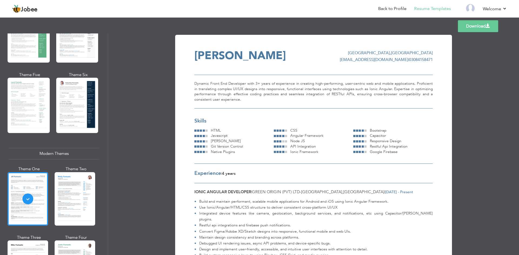
click at [468, 26] on link "Download" at bounding box center [478, 26] width 40 height 12
click at [393, 6] on link "Back to Profile" at bounding box center [392, 9] width 28 height 6
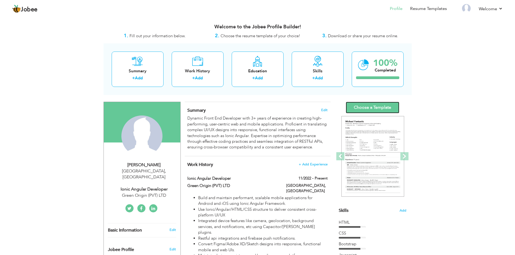
click at [366, 108] on link "Choose a Template" at bounding box center [373, 108] width 54 height 12
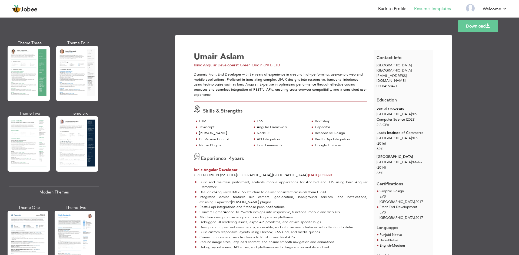
scroll to position [108, 0]
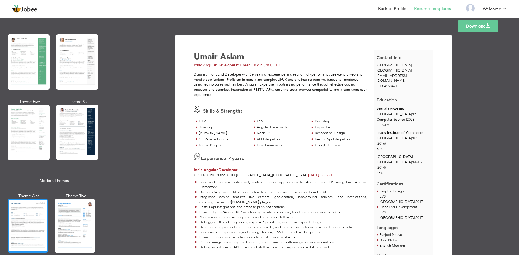
click at [29, 212] on div at bounding box center [28, 226] width 41 height 54
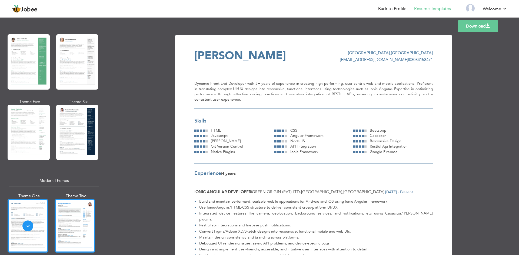
click at [83, 211] on div at bounding box center [75, 226] width 41 height 54
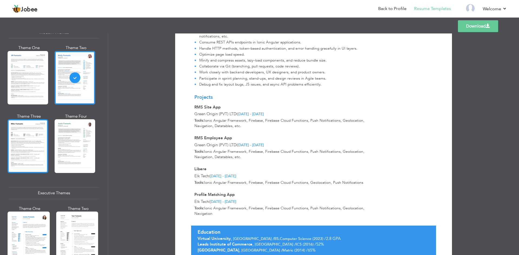
scroll to position [270, 0]
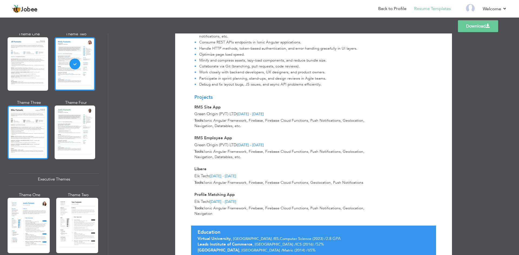
click at [27, 126] on div at bounding box center [28, 133] width 41 height 54
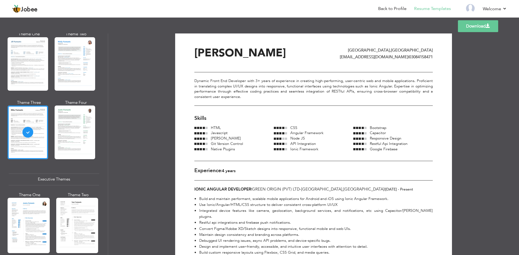
scroll to position [0, 0]
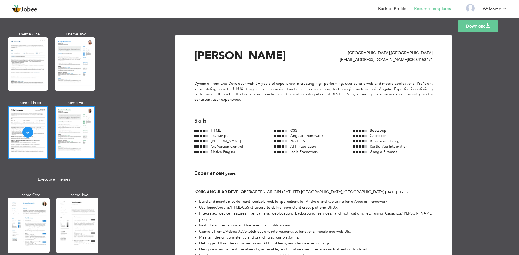
click at [80, 121] on div at bounding box center [75, 133] width 41 height 54
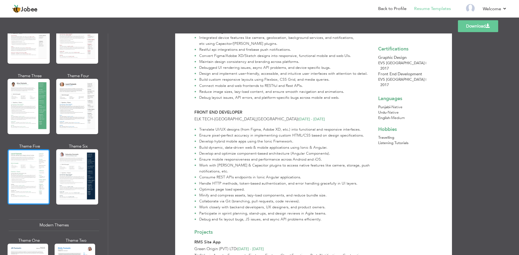
scroll to position [54, 0]
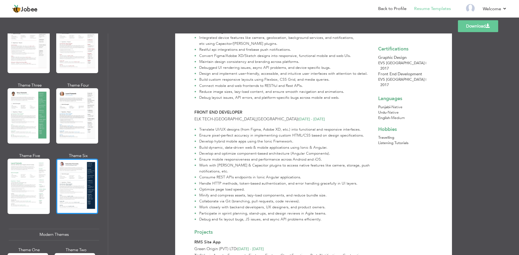
click at [66, 187] on div at bounding box center [77, 186] width 42 height 55
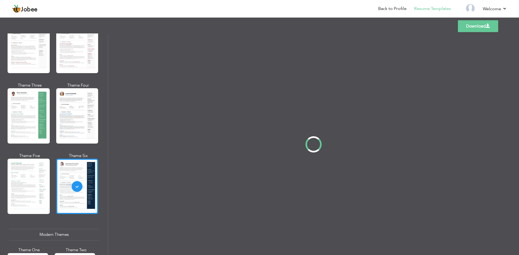
scroll to position [0, 0]
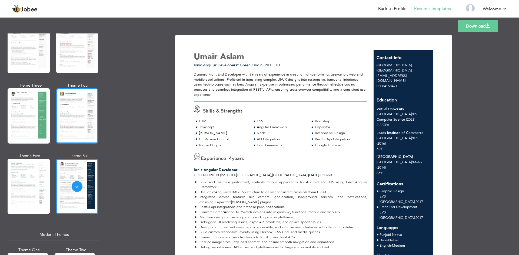
click at [75, 114] on div at bounding box center [77, 115] width 42 height 55
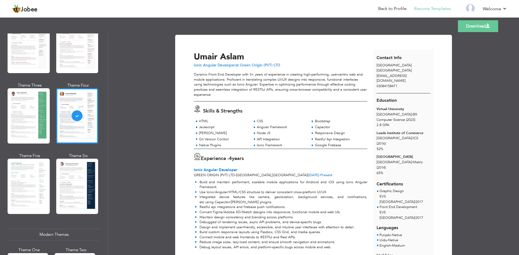
click at [479, 24] on link "Download" at bounding box center [478, 26] width 40 height 12
click at [377, 23] on div "Templates Download" at bounding box center [259, 26] width 519 height 17
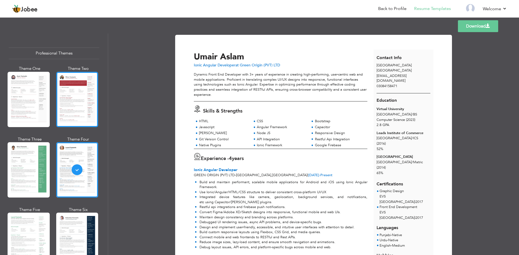
click at [69, 109] on div at bounding box center [77, 99] width 42 height 55
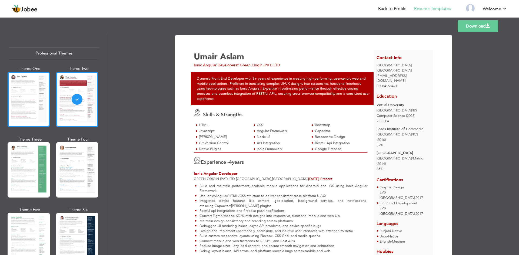
click at [17, 103] on div at bounding box center [29, 99] width 42 height 55
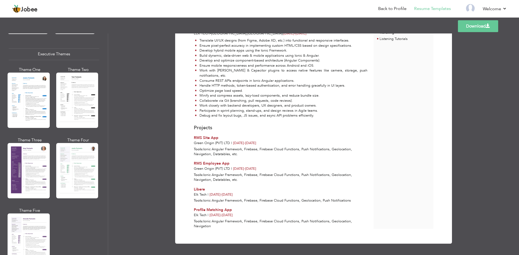
scroll to position [405, 0]
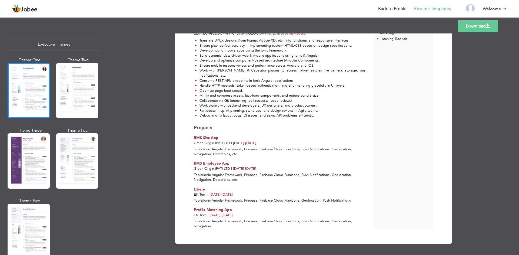
click at [34, 90] on div at bounding box center [29, 90] width 42 height 55
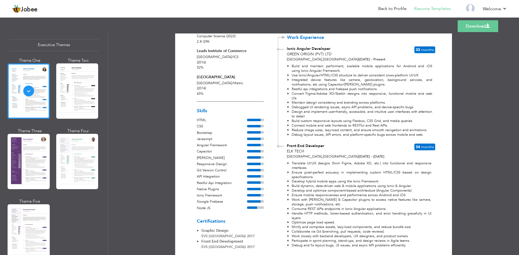
scroll to position [0, 0]
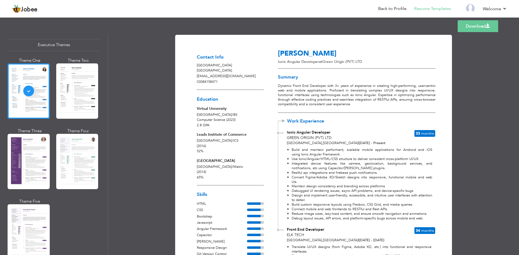
click at [476, 28] on link "Download" at bounding box center [477, 26] width 41 height 12
click at [75, 94] on div at bounding box center [77, 91] width 42 height 55
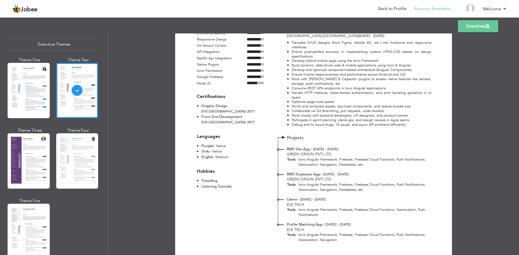
scroll to position [216, 0]
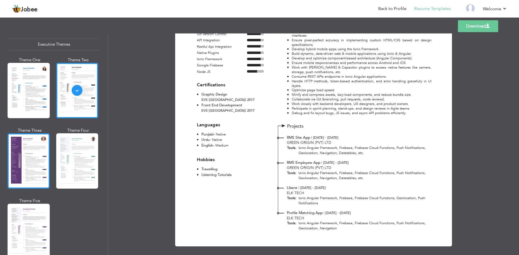
click at [39, 145] on div at bounding box center [29, 160] width 42 height 55
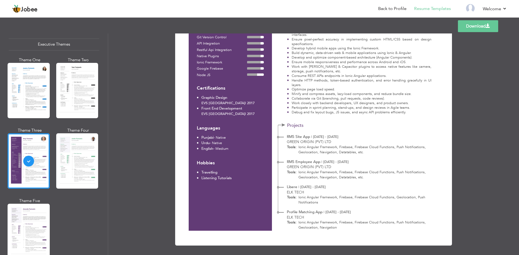
scroll to position [219, 0]
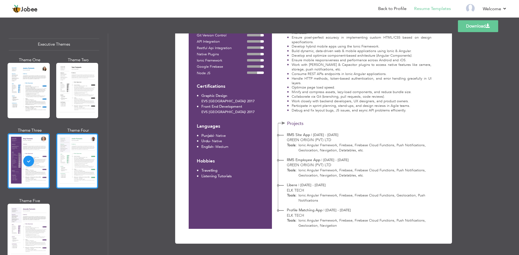
click at [84, 152] on div at bounding box center [77, 160] width 42 height 55
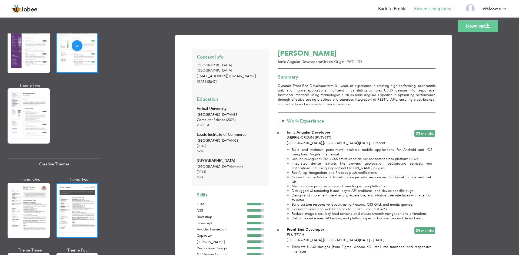
scroll to position [540, 0]
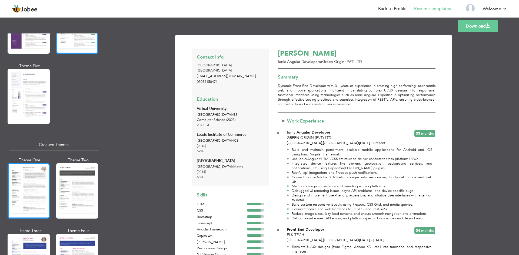
click at [26, 183] on div at bounding box center [29, 190] width 42 height 55
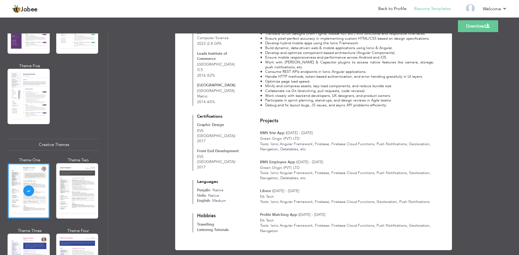
scroll to position [210, 0]
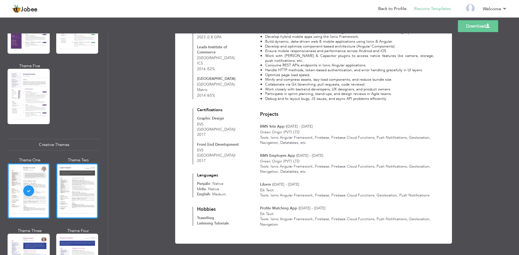
click at [76, 188] on div at bounding box center [77, 190] width 42 height 55
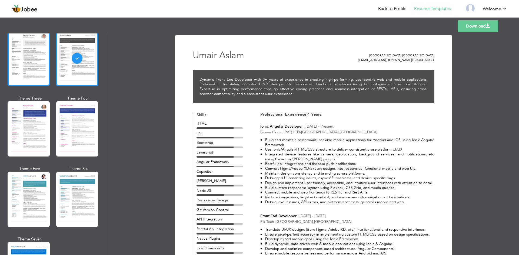
scroll to position [676, 0]
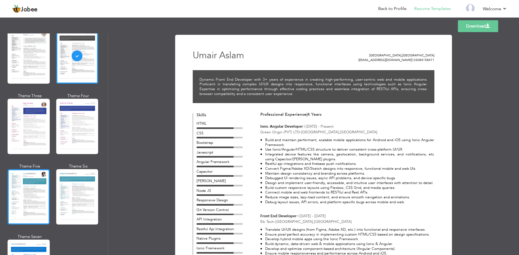
click at [18, 182] on div at bounding box center [29, 196] width 42 height 55
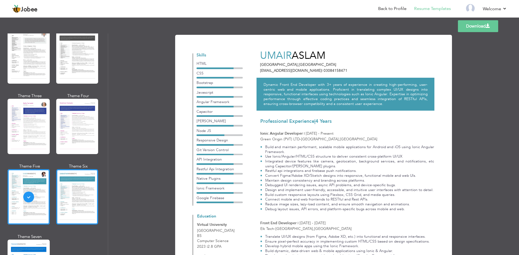
click at [73, 193] on div at bounding box center [77, 196] width 42 height 55
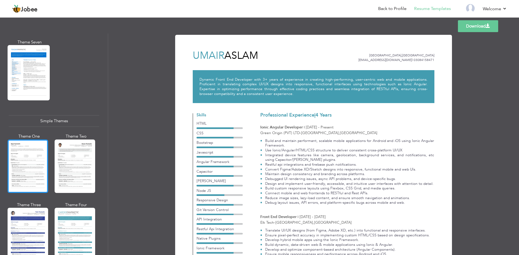
scroll to position [880, 0]
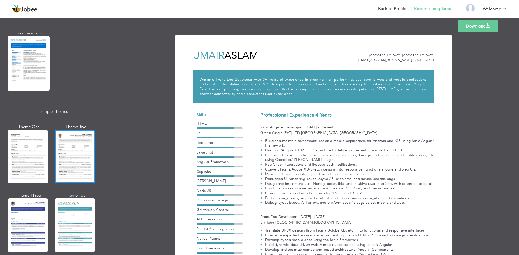
click at [74, 152] on div at bounding box center [75, 157] width 41 height 54
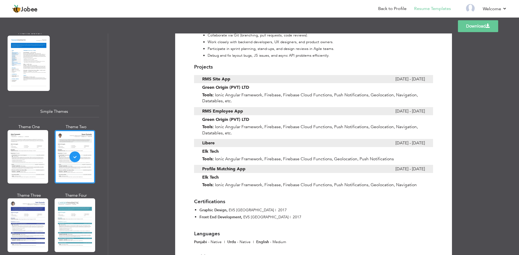
scroll to position [444, 0]
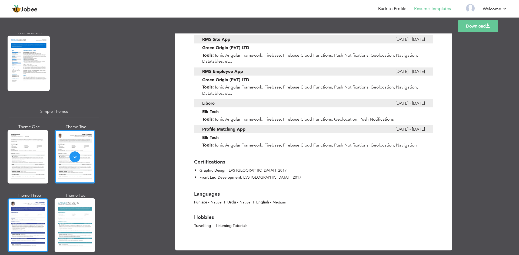
click at [21, 208] on div at bounding box center [28, 226] width 41 height 54
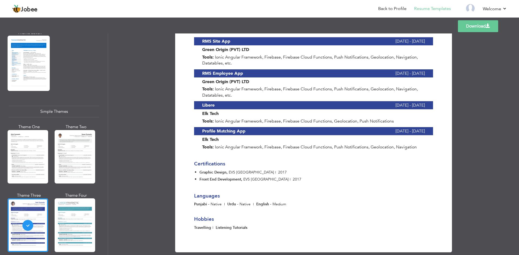
scroll to position [441, 0]
